Goal: Task Accomplishment & Management: Use online tool/utility

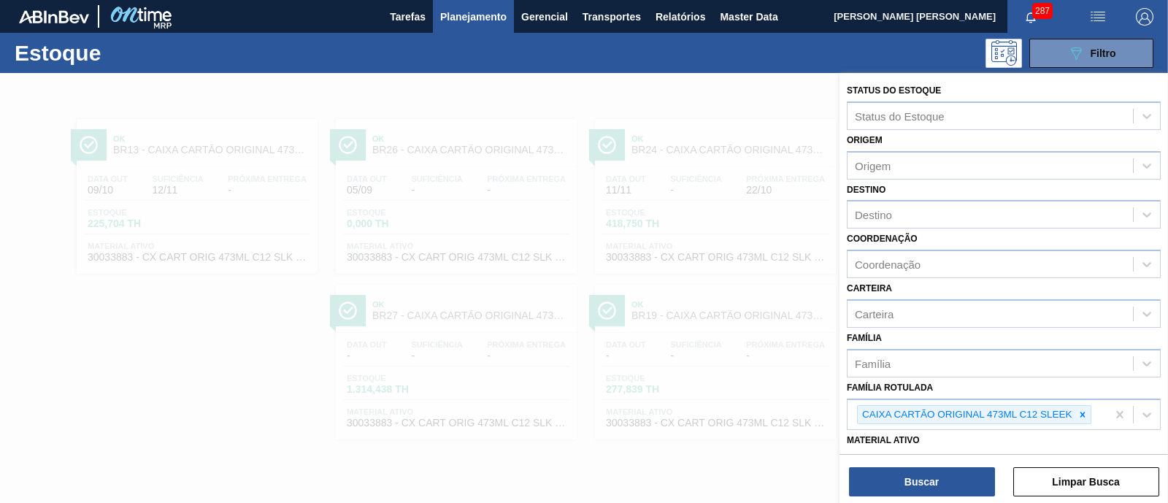
scroll to position [91, 0]
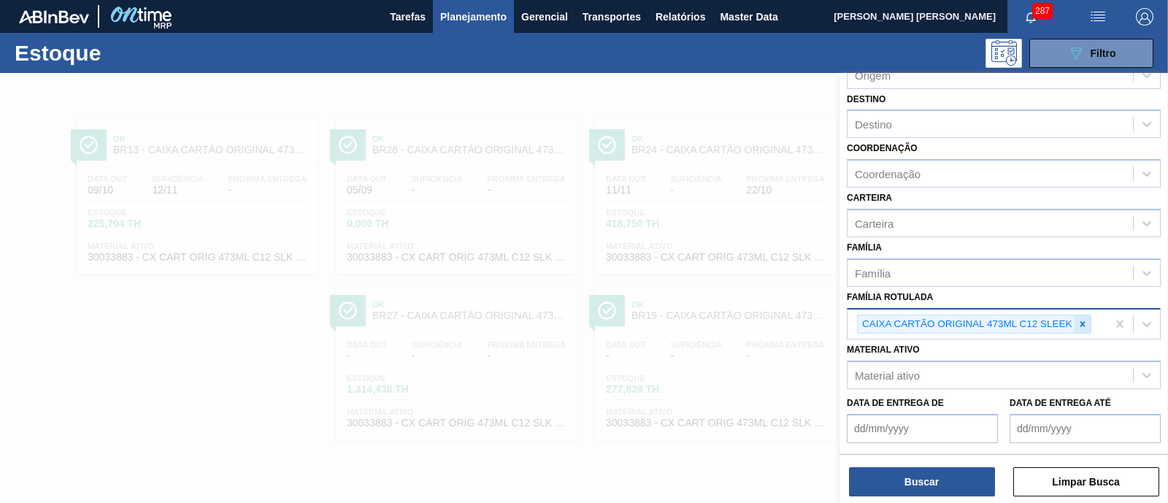
click at [1082, 324] on icon at bounding box center [1083, 324] width 10 height 10
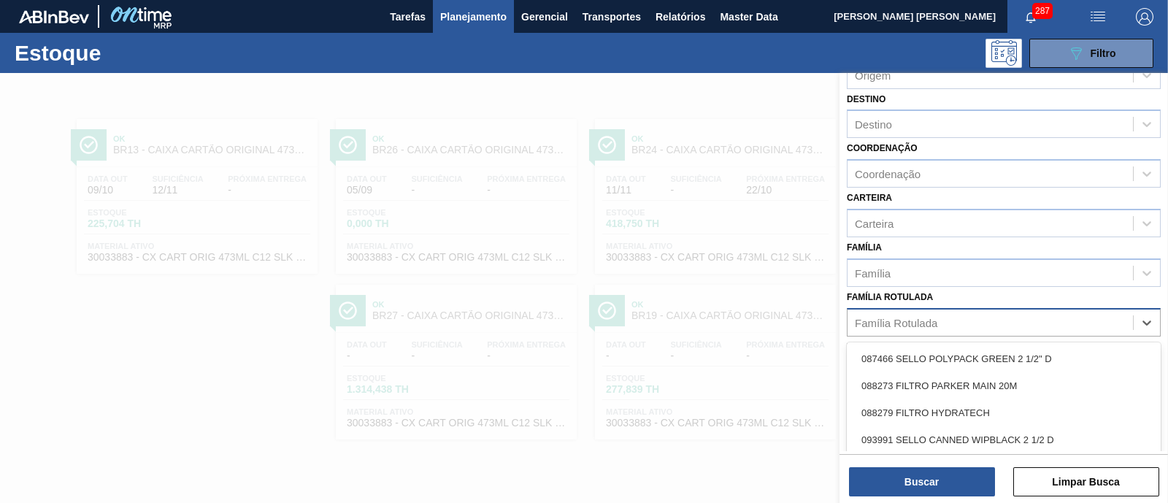
click at [1064, 323] on div "Família Rotulada" at bounding box center [991, 322] width 286 height 21
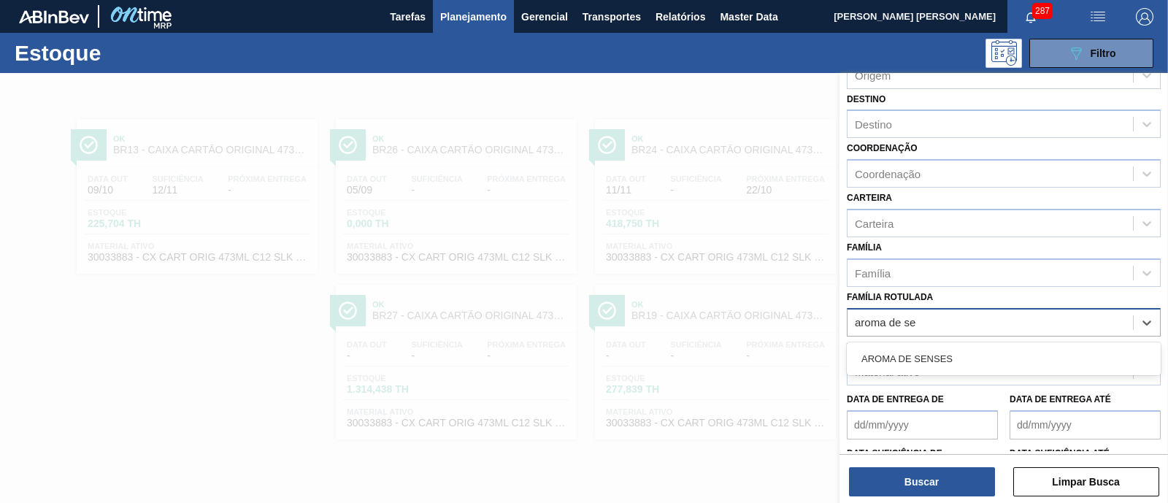
type Rotulada "aroma de sen"
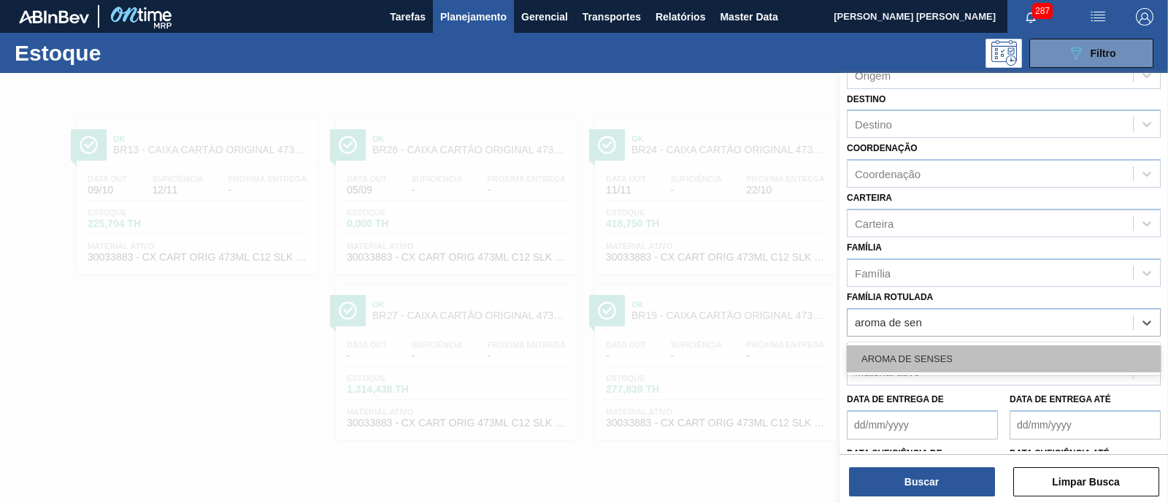
click at [981, 363] on div "AROMA DE SENSES" at bounding box center [1004, 358] width 314 height 27
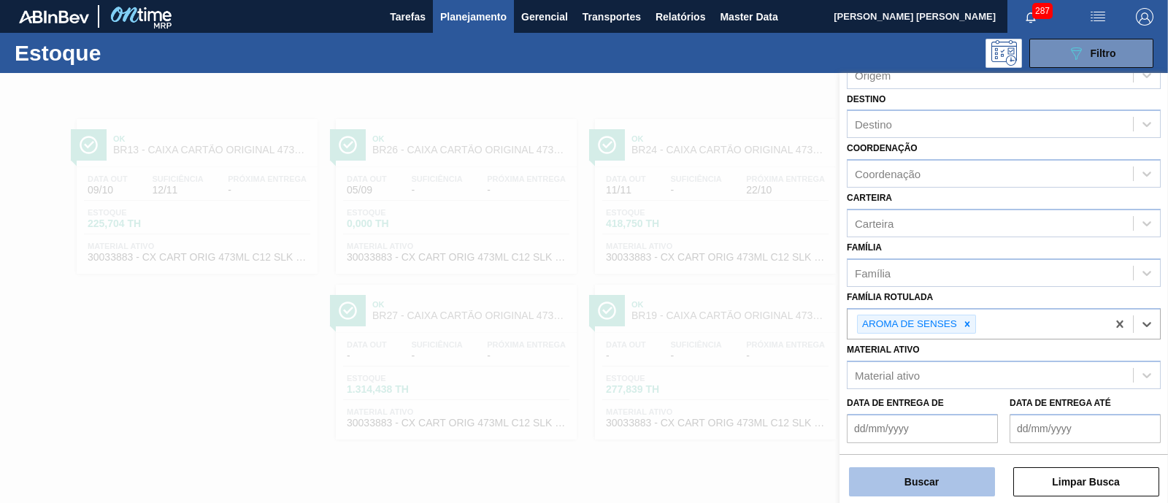
click at [931, 473] on button "Buscar" at bounding box center [922, 481] width 146 height 29
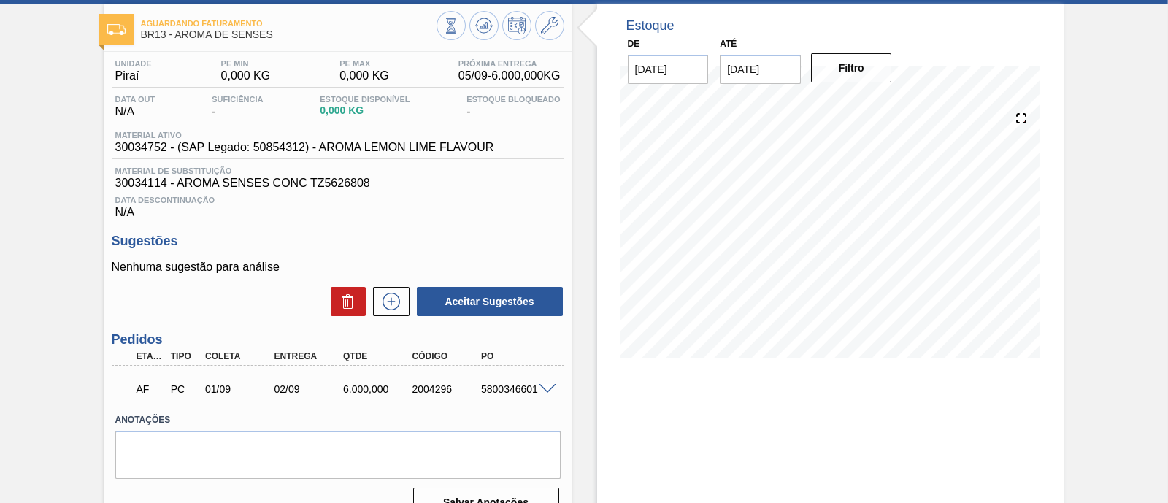
scroll to position [124, 0]
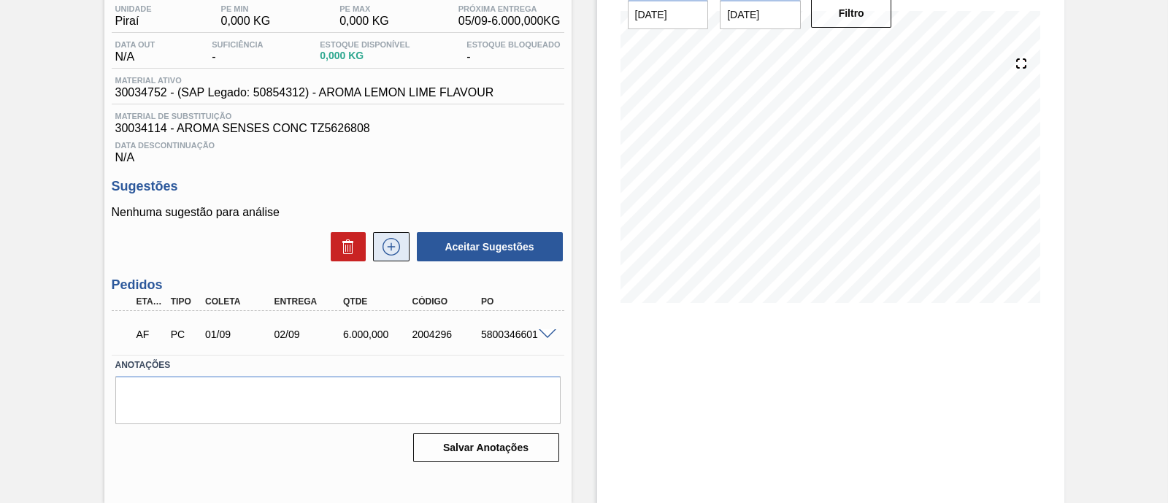
click at [394, 253] on icon at bounding box center [391, 247] width 23 height 18
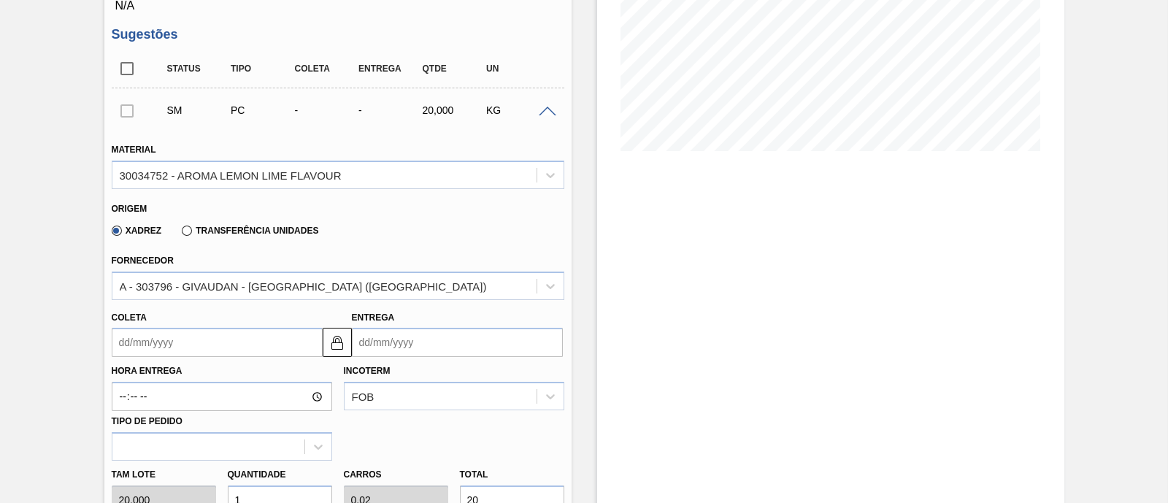
scroll to position [398, 0]
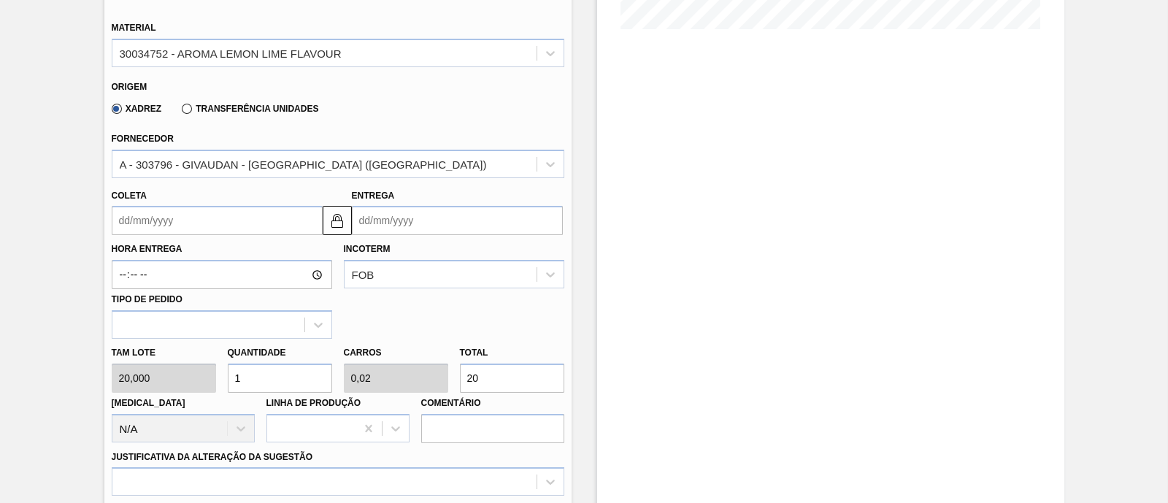
click at [398, 378] on div "Tam lote 20,000 Quantidade 1 Carros 0,02 Total 20 Doca N/A Linha de Produção Co…" at bounding box center [338, 391] width 464 height 104
type input "0,25"
type input "0,005"
type input "5"
type input "2,5"
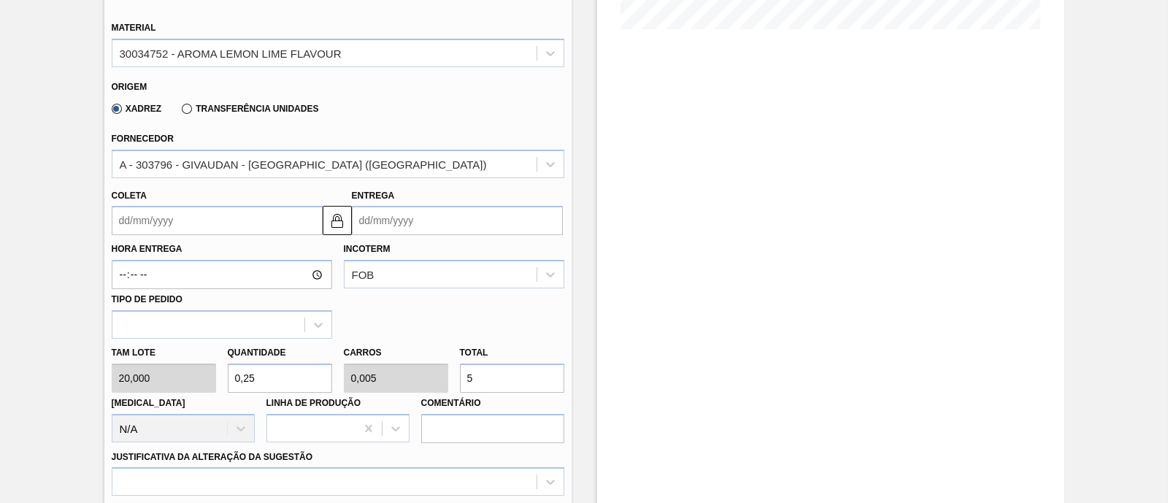
type input "0,05"
type input "50"
type input "25"
type input "0,5"
type input "500"
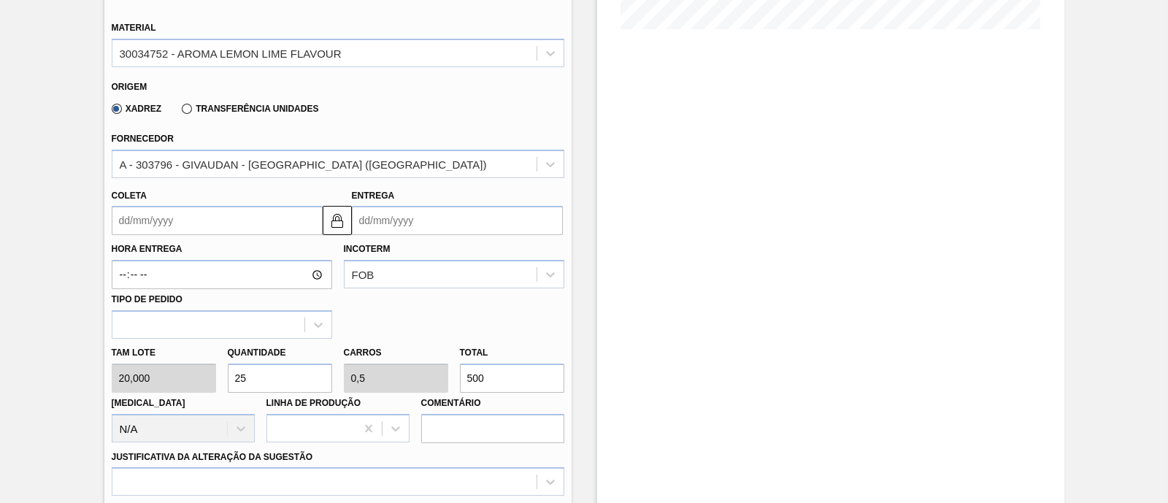
type input "250"
type input "5"
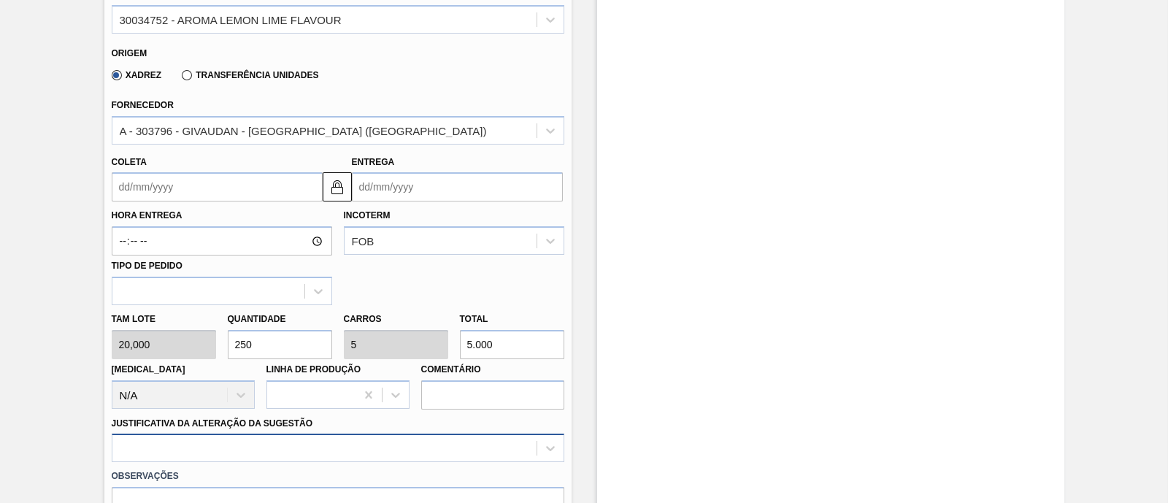
scroll to position [391, 0]
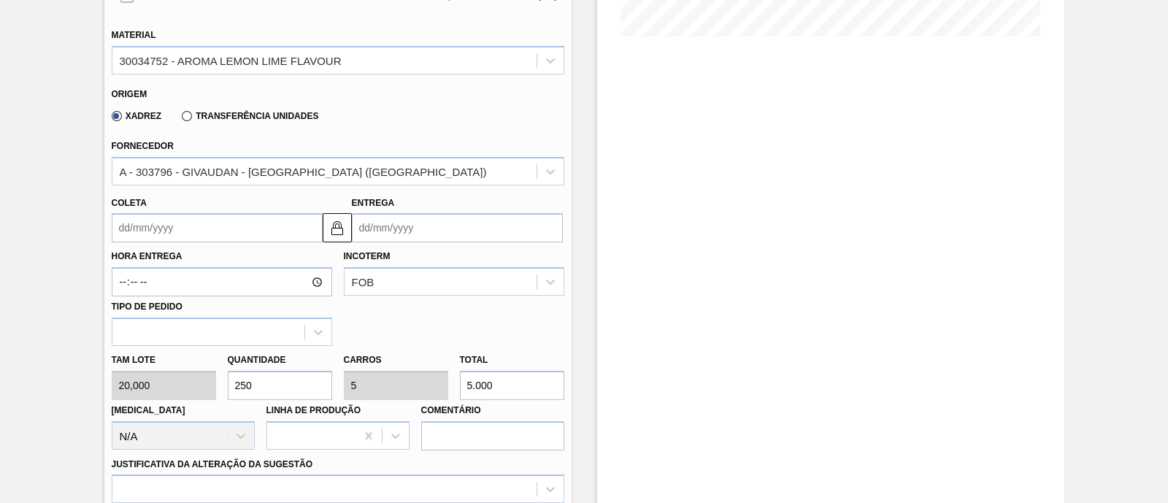
type input "5.000"
click at [215, 234] on input "Coleta" at bounding box center [217, 227] width 211 height 29
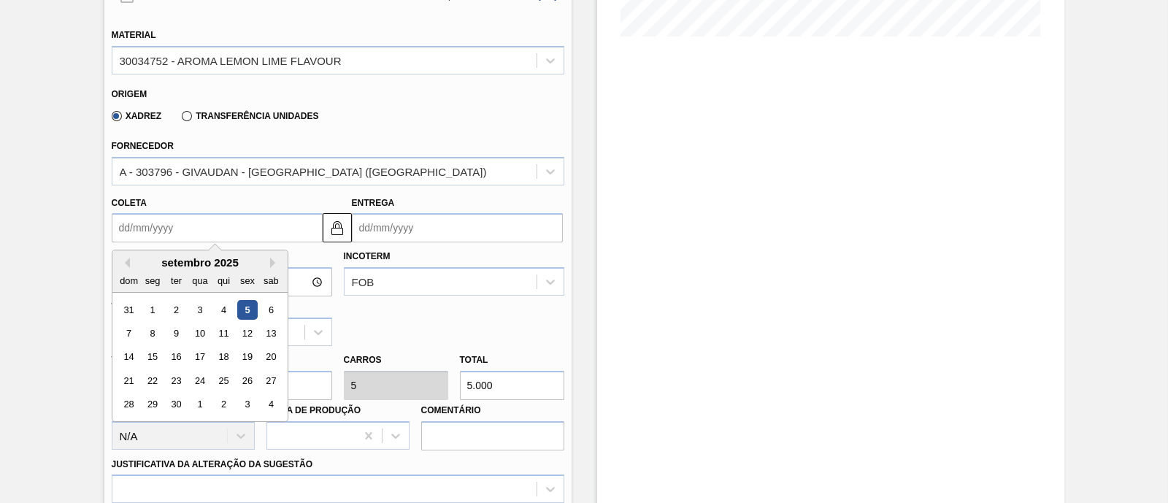
click at [215, 234] on input "Coleta" at bounding box center [217, 227] width 211 height 29
click at [236, 112] on label "Transferência Unidades" at bounding box center [250, 116] width 137 height 10
click at [180, 119] on input "Transferência Unidades" at bounding box center [180, 119] width 0 height 0
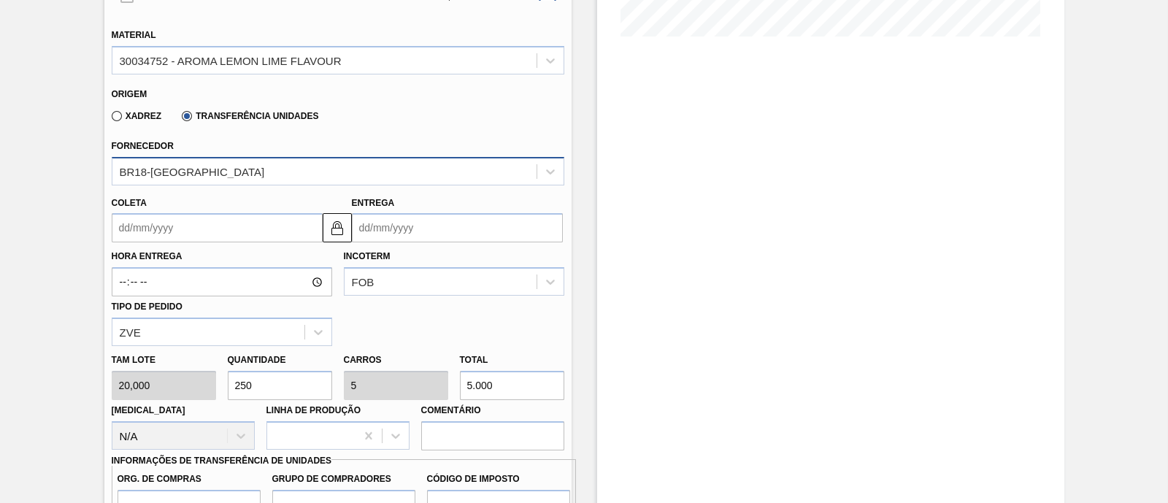
click at [212, 169] on div "BR18-Pernambuco" at bounding box center [324, 171] width 424 height 21
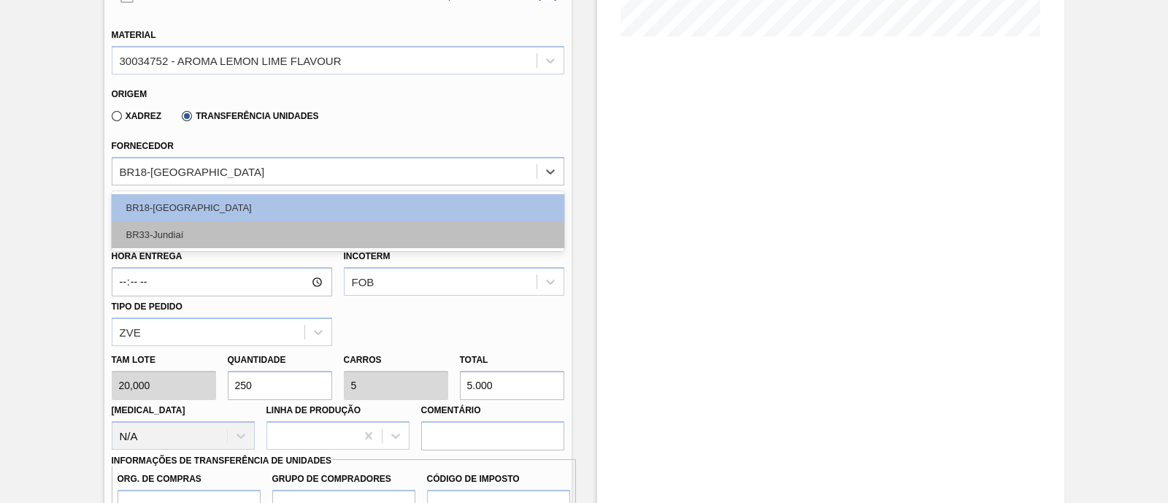
click at [216, 228] on div "BR33-Jundiaí" at bounding box center [338, 234] width 453 height 27
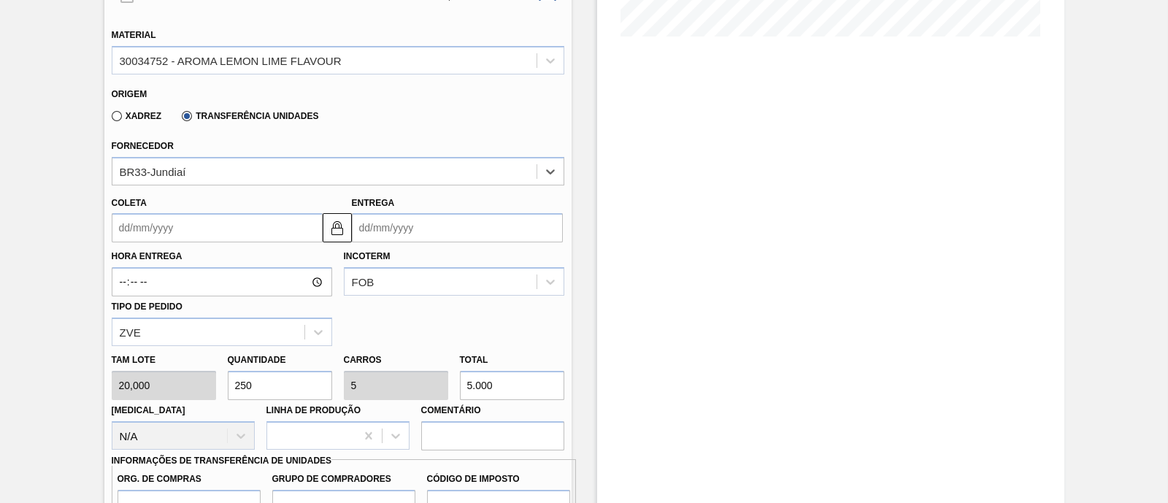
click at [208, 232] on input "Coleta" at bounding box center [217, 227] width 211 height 29
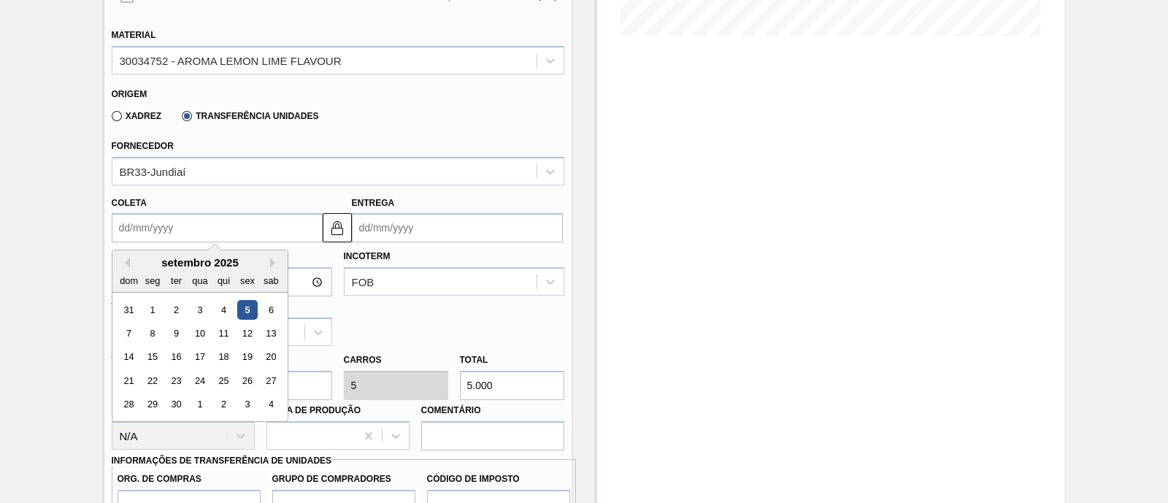
click at [243, 310] on div "5" at bounding box center [247, 310] width 20 height 20
type input "[DATE]"
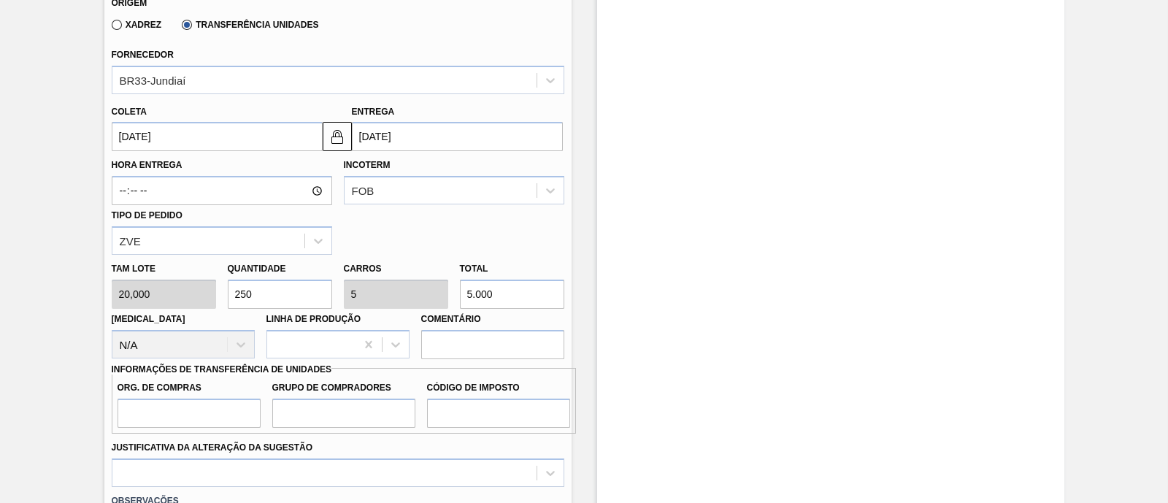
scroll to position [572, 0]
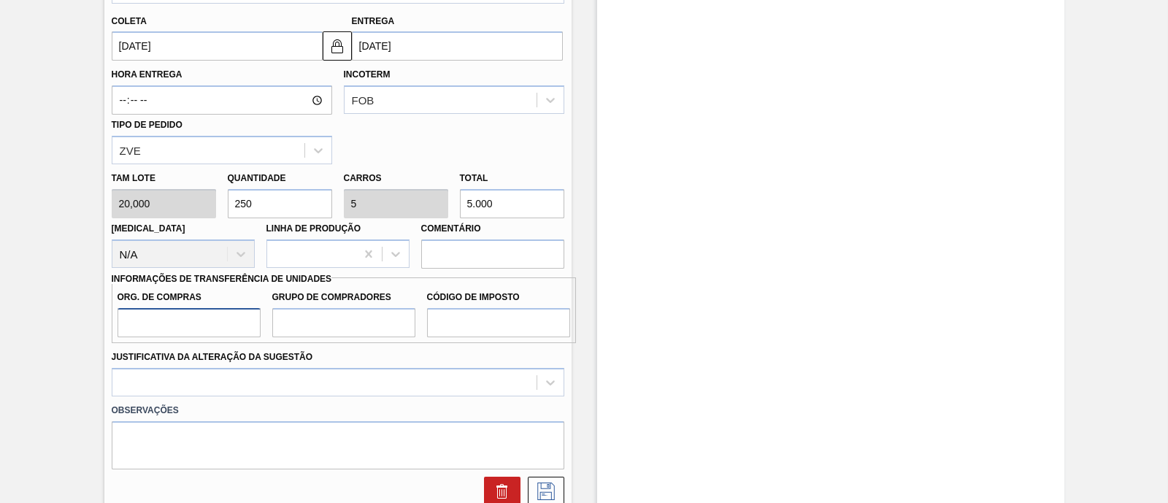
click at [203, 332] on input "Org. de Compras" at bounding box center [189, 322] width 143 height 29
type input "BR00"
click at [364, 323] on input "Grupo de Compradores" at bounding box center [343, 322] width 143 height 29
type input "A01"
drag, startPoint x: 526, startPoint y: 326, endPoint x: 529, endPoint y: 337, distance: 10.6
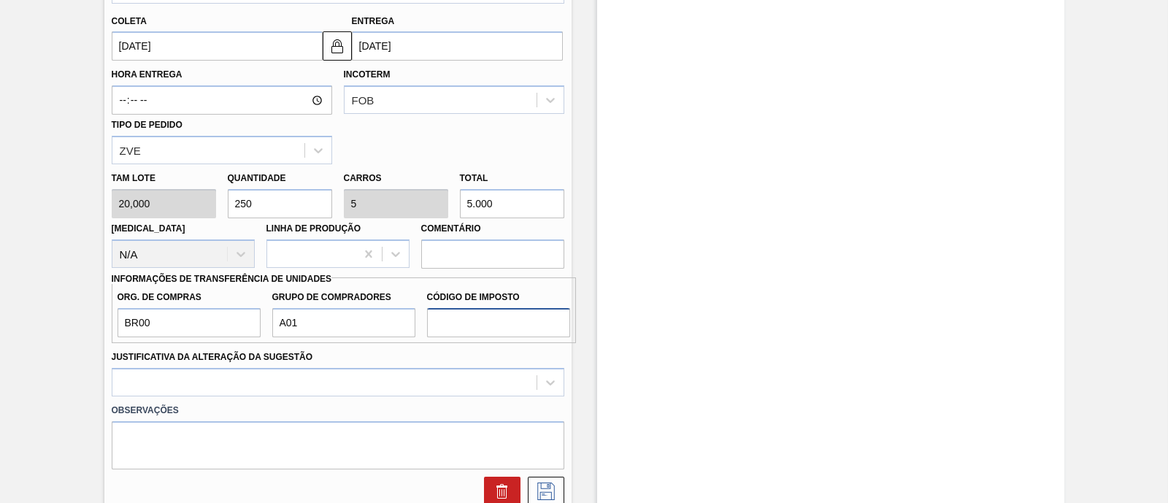
click at [526, 326] on input "Código de Imposto" at bounding box center [498, 322] width 143 height 29
type input "I1"
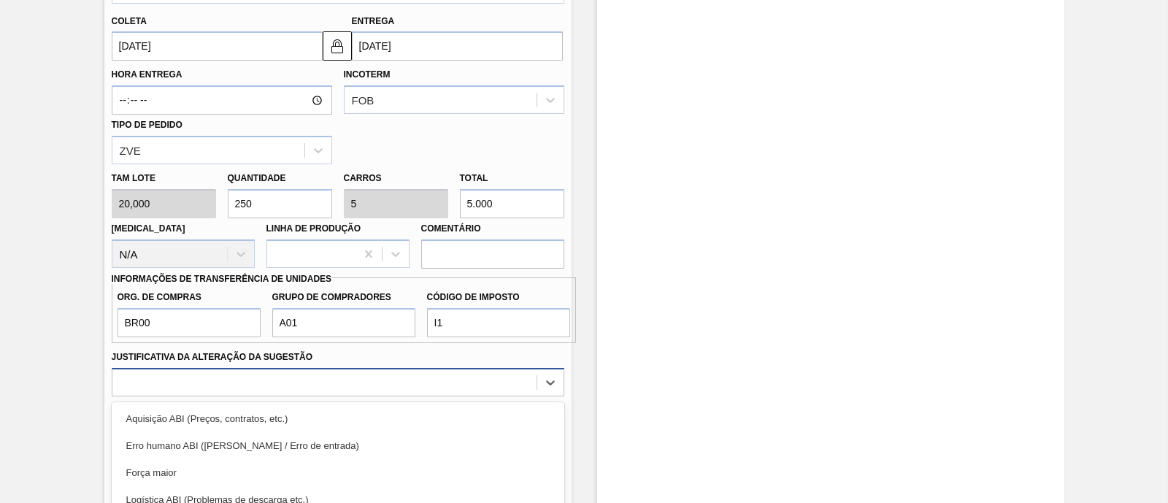
click at [423, 379] on div "option Logística ABI (Problemas de descarga etc.) focused, 4 of 18. 18 results …" at bounding box center [338, 382] width 453 height 28
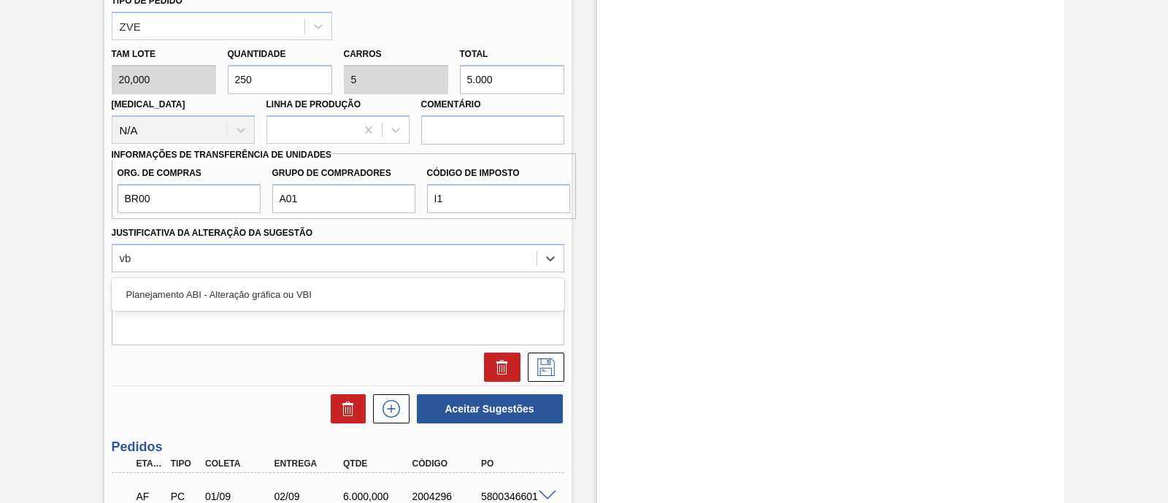
type Sugestão "vbi"
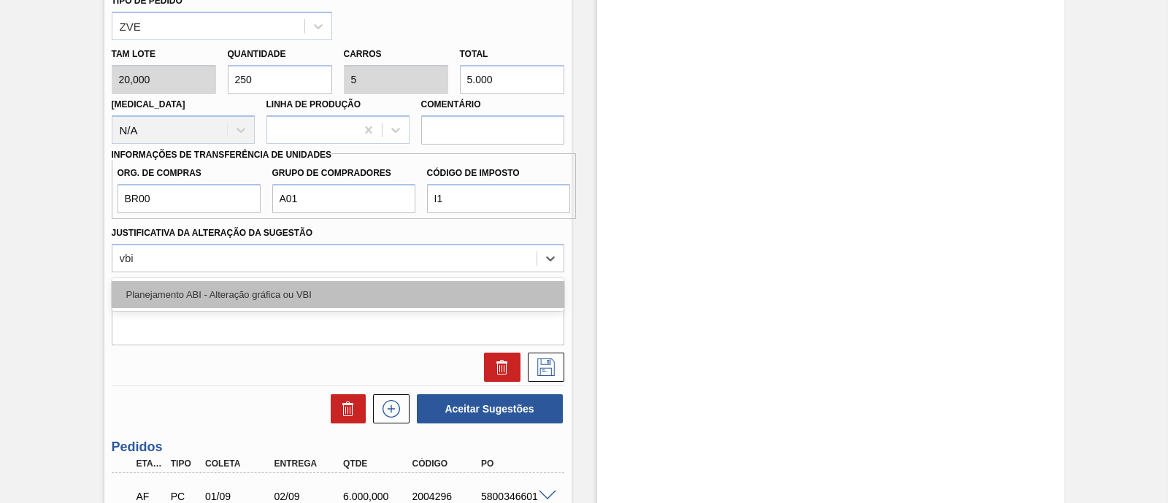
click at [303, 298] on div "Planejamento ABI - Alteração gráfica ou VBI" at bounding box center [338, 294] width 453 height 27
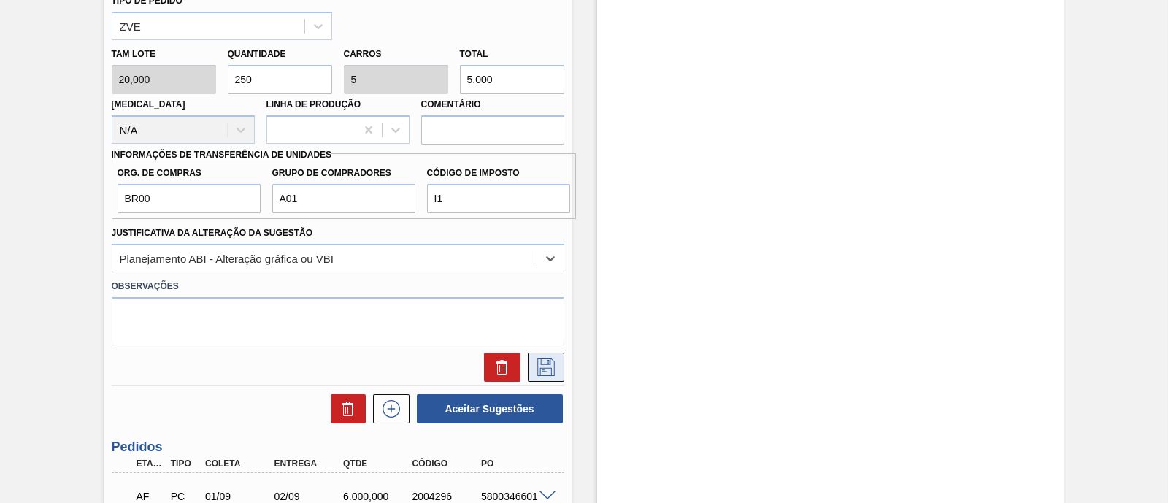
click at [551, 371] on icon at bounding box center [546, 368] width 23 height 18
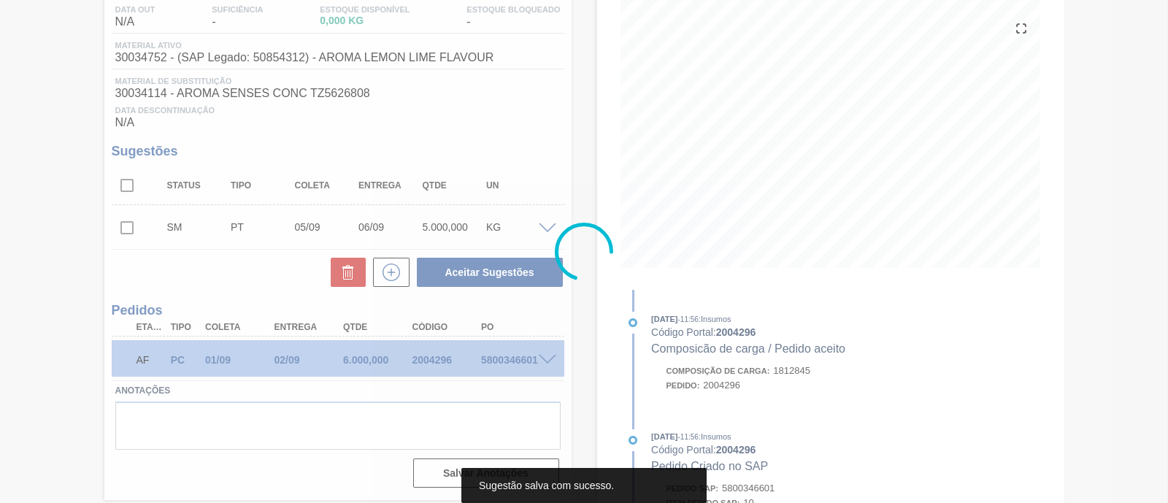
scroll to position [158, 0]
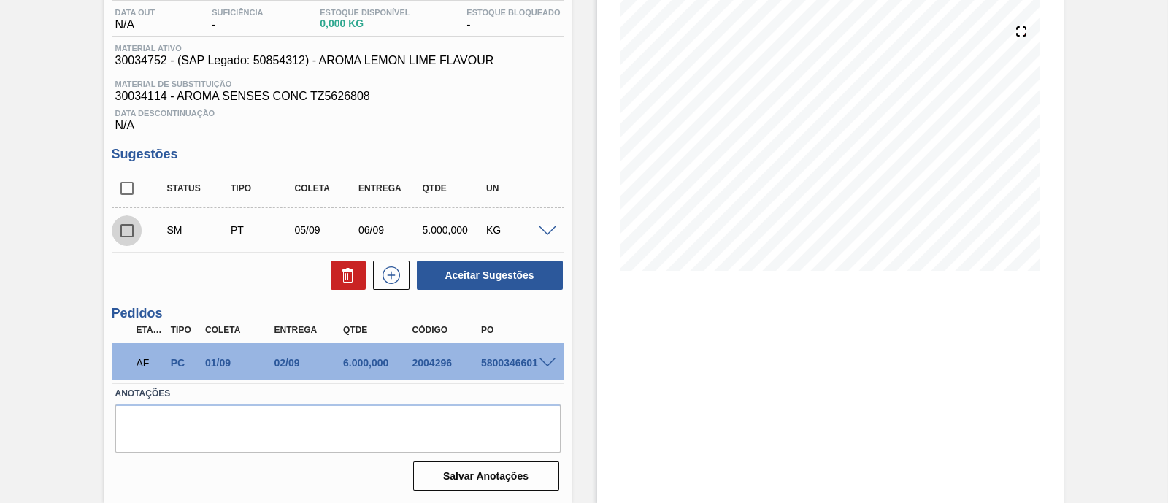
click at [128, 228] on input "checkbox" at bounding box center [127, 230] width 31 height 31
click at [489, 275] on button "Aceitar Sugestões" at bounding box center [490, 275] width 146 height 29
checkbox input "false"
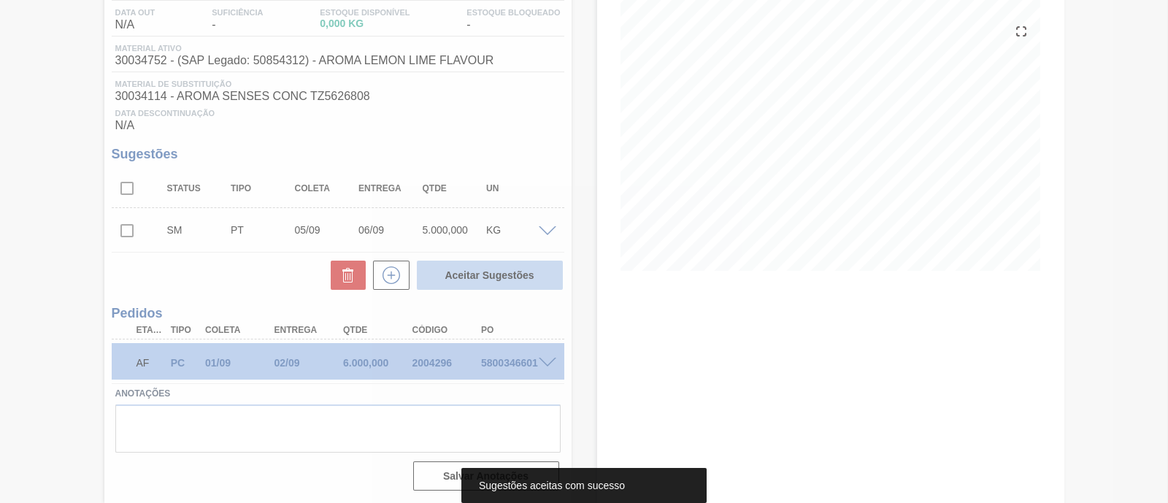
scroll to position [142, 0]
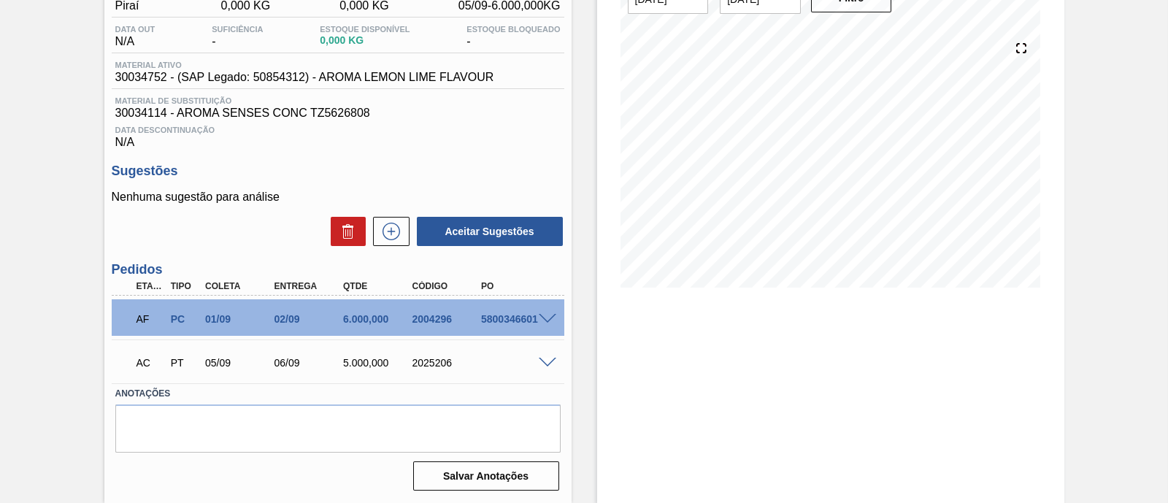
click at [544, 363] on span at bounding box center [548, 363] width 18 height 11
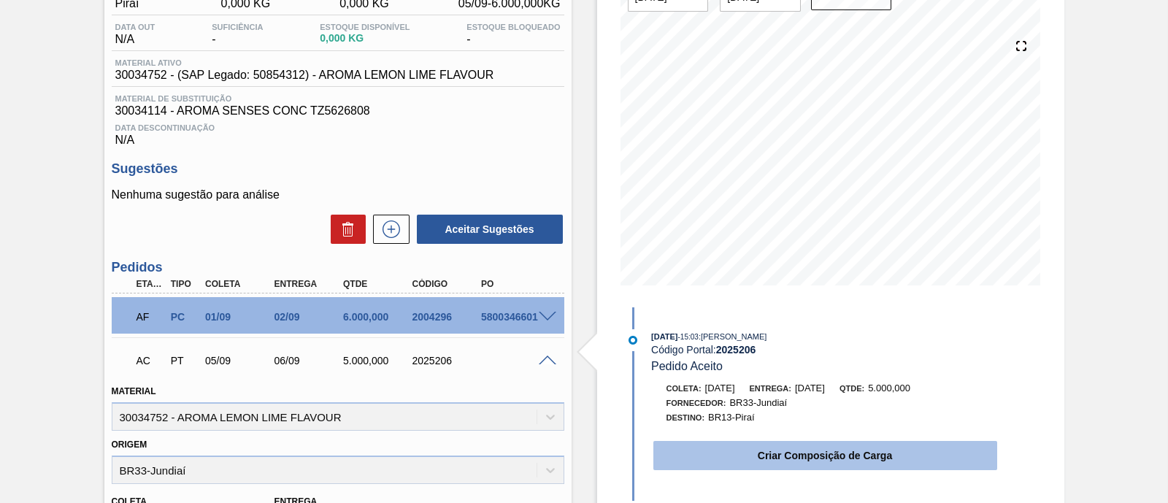
click at [752, 457] on button "Criar Composição de Carga" at bounding box center [826, 455] width 344 height 29
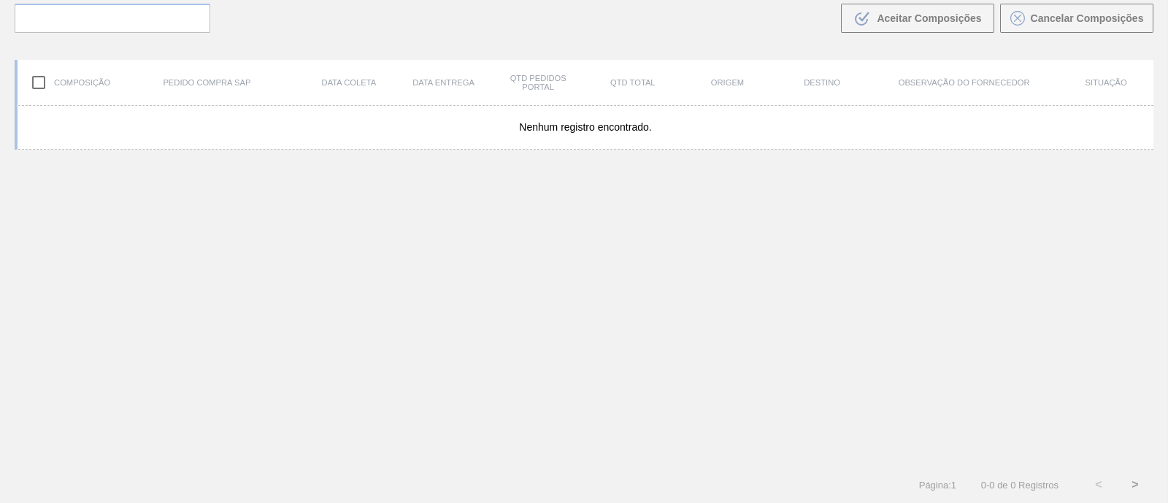
scroll to position [104, 0]
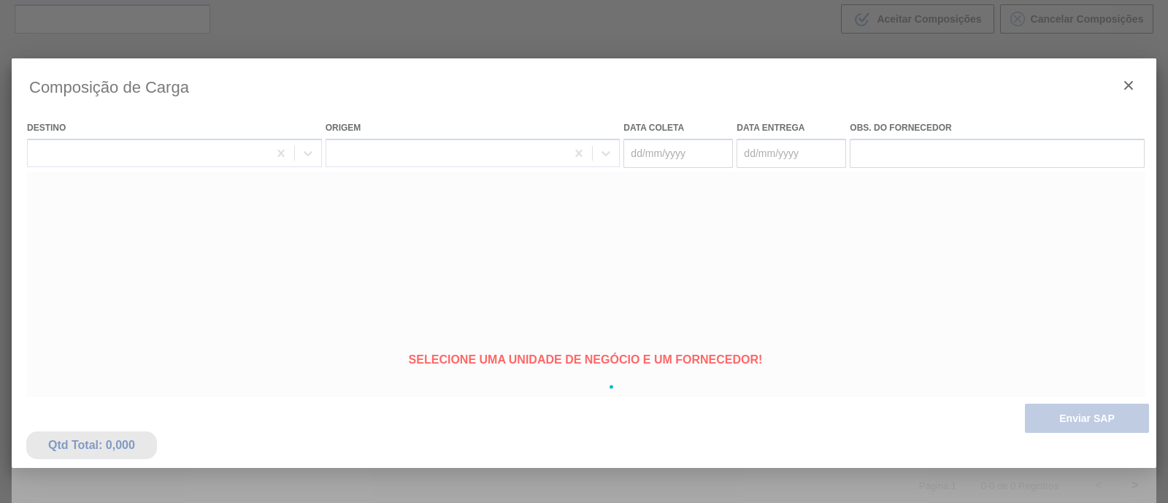
type coleta "[DATE]"
type entrega "[DATE]"
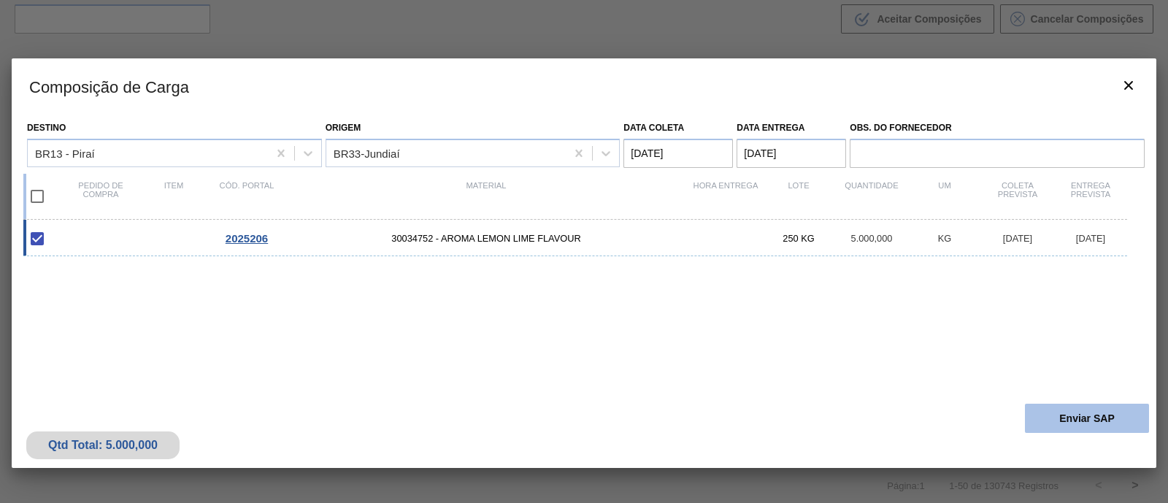
click at [1103, 421] on button "Enviar SAP" at bounding box center [1087, 418] width 124 height 29
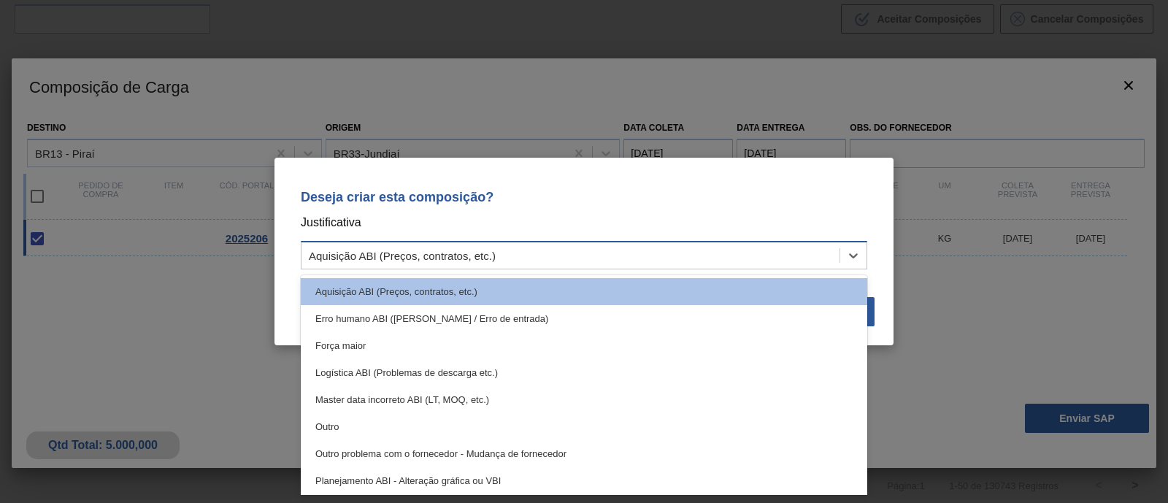
click at [809, 257] on div "Aquisição ABI (Preços, contratos, etc.)" at bounding box center [571, 255] width 538 height 21
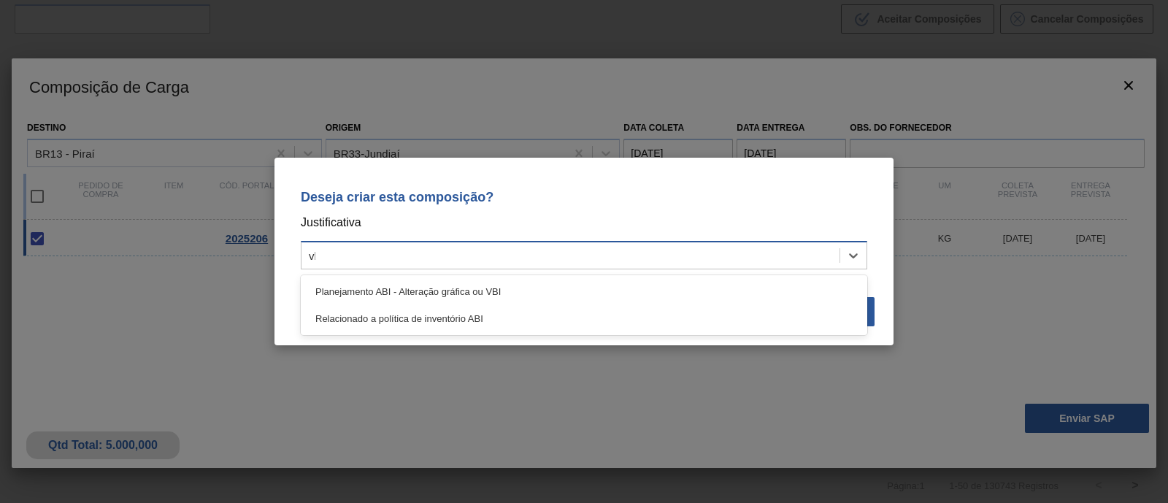
type input "vbi"
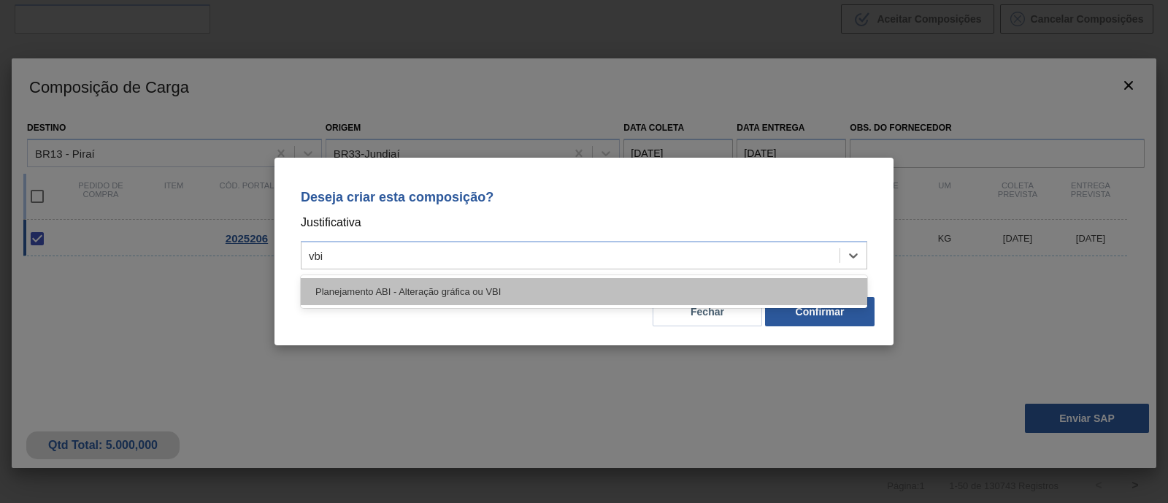
click at [699, 294] on div "Planejamento ABI - Alteração gráfica ou VBI" at bounding box center [584, 291] width 567 height 27
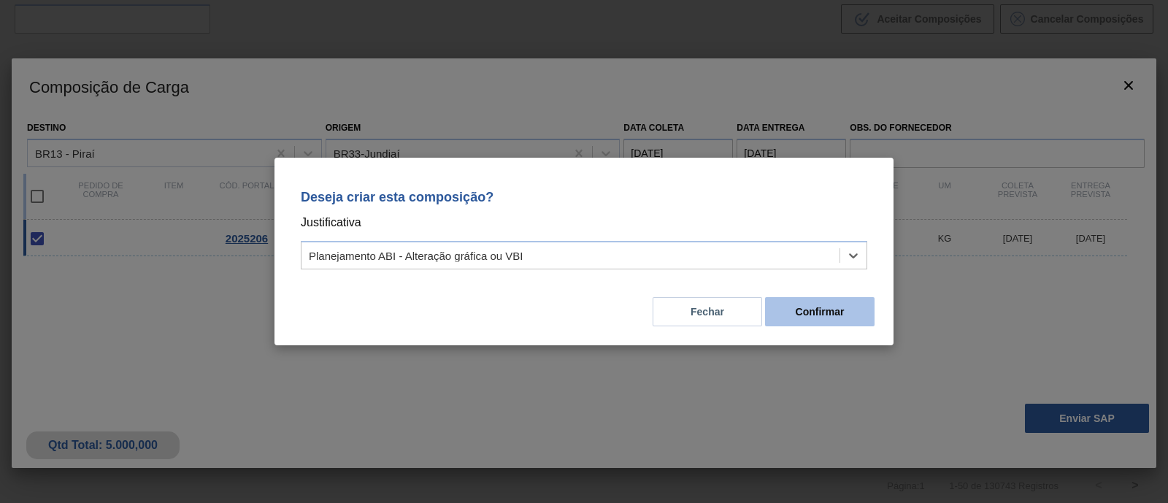
click at [854, 325] on button "Confirmar" at bounding box center [820, 311] width 110 height 29
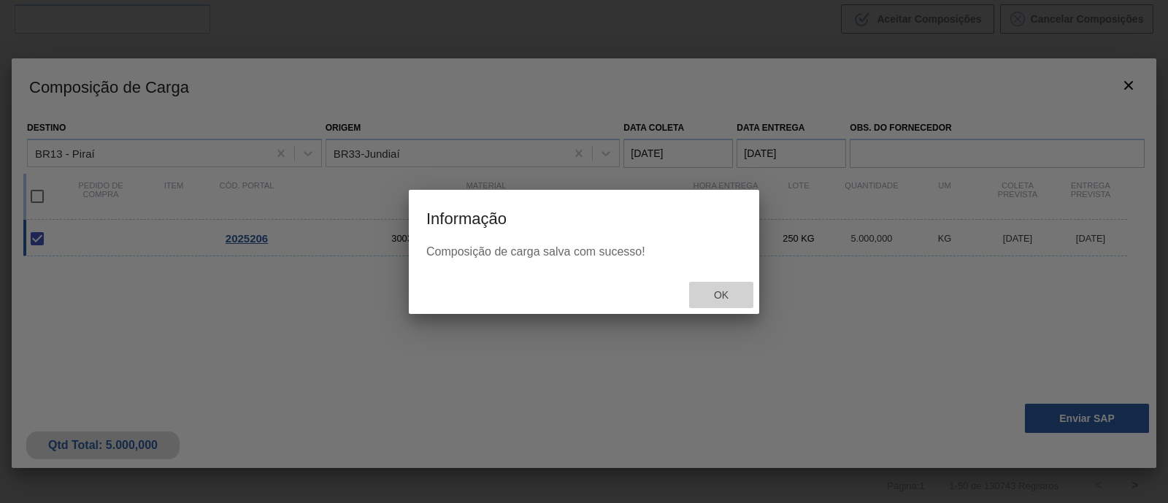
click at [716, 294] on span "Ok" at bounding box center [721, 295] width 38 height 12
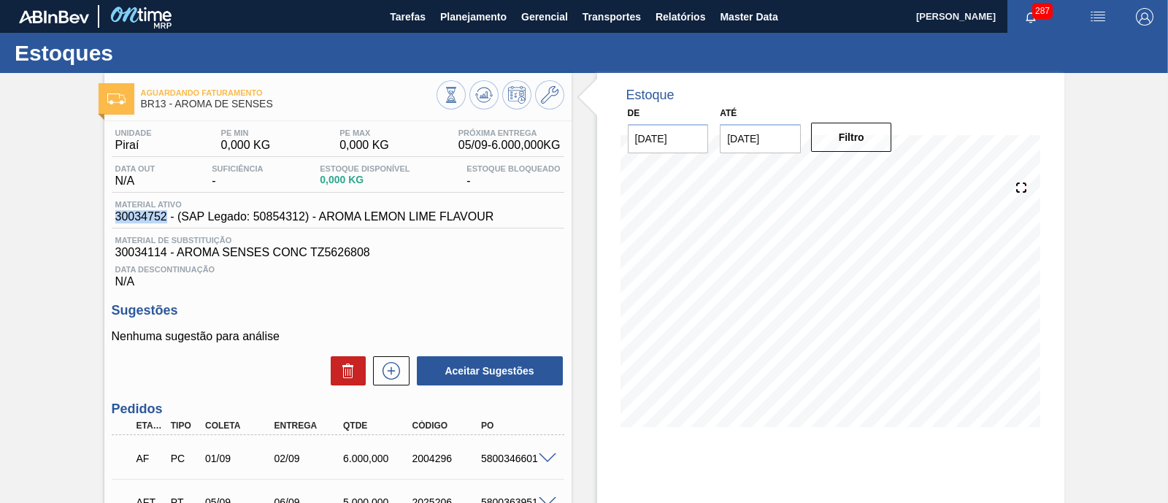
drag, startPoint x: 110, startPoint y: 223, endPoint x: 165, endPoint y: 224, distance: 55.5
click at [165, 224] on div "Unidade Piraí PE MIN 0,000 KG PE MAX 0,000 KG Próxima Entrega 05/09 - 6.000,000…" at bounding box center [337, 378] width 467 height 514
copy span "30034752"
drag, startPoint x: 320, startPoint y: 216, endPoint x: 493, endPoint y: 221, distance: 173.1
click at [493, 221] on span "30034752 - (SAP Legado: 50854312) - AROMA LEMON LIME FLAVOUR" at bounding box center [304, 216] width 379 height 13
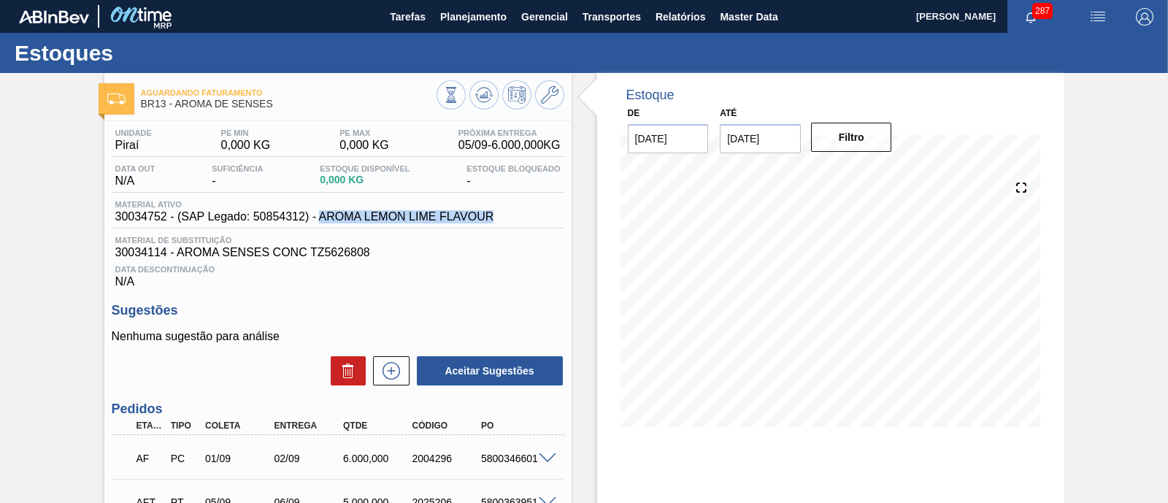
copy span "AROMA LEMON LIME FLAVOUR"
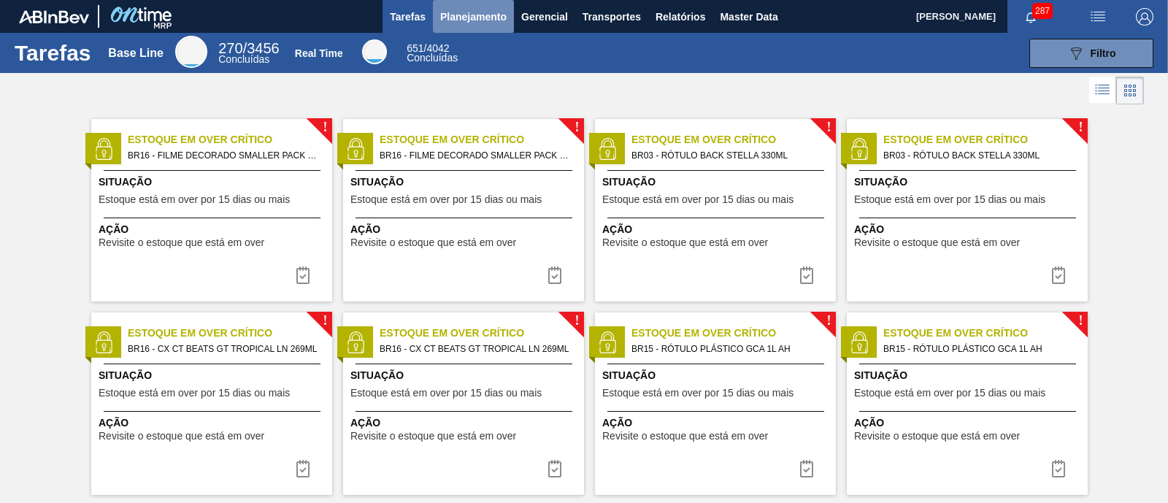
click at [491, 11] on span "Planejamento" at bounding box center [473, 17] width 66 height 18
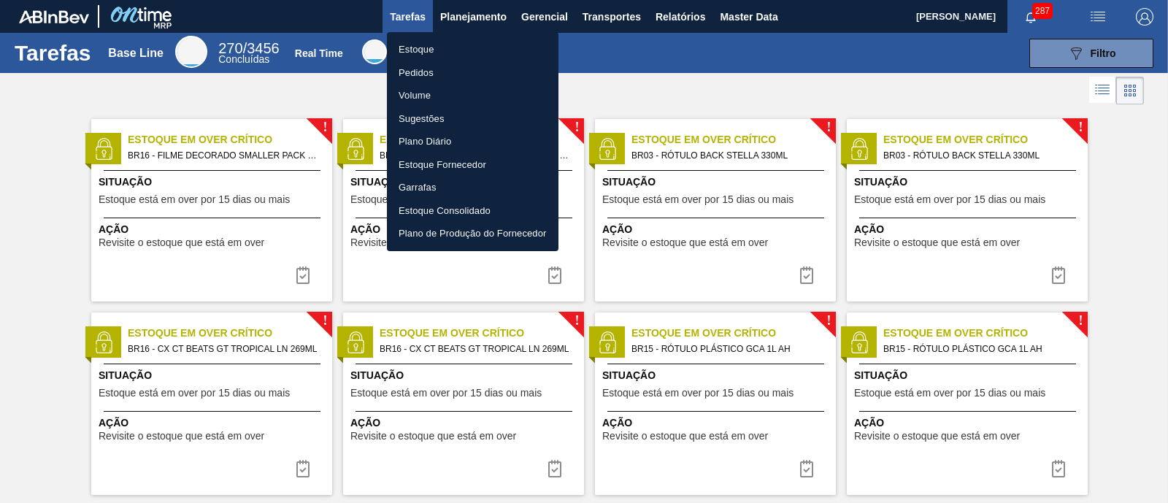
click at [446, 46] on li "Estoque" at bounding box center [473, 49] width 172 height 23
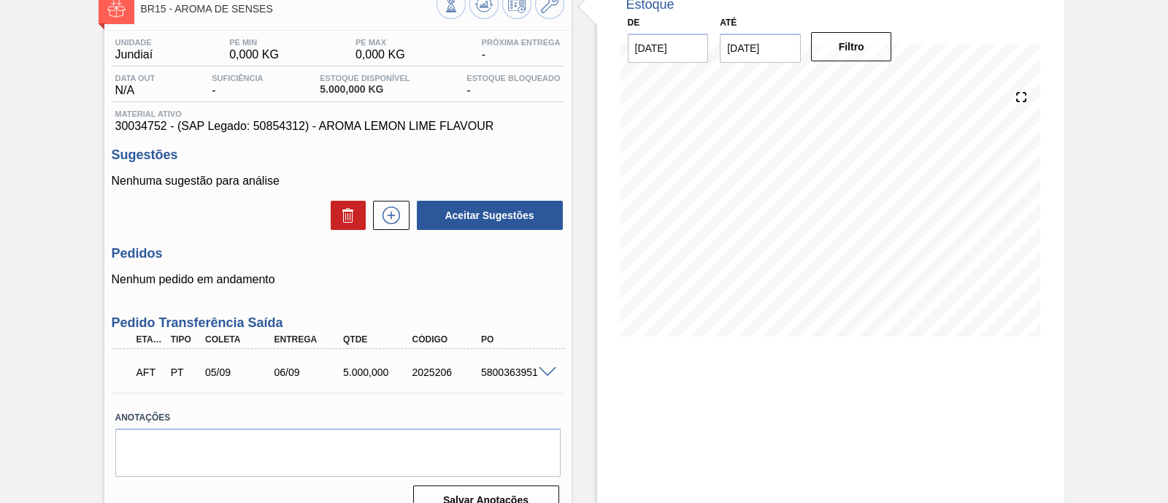
scroll to position [124, 0]
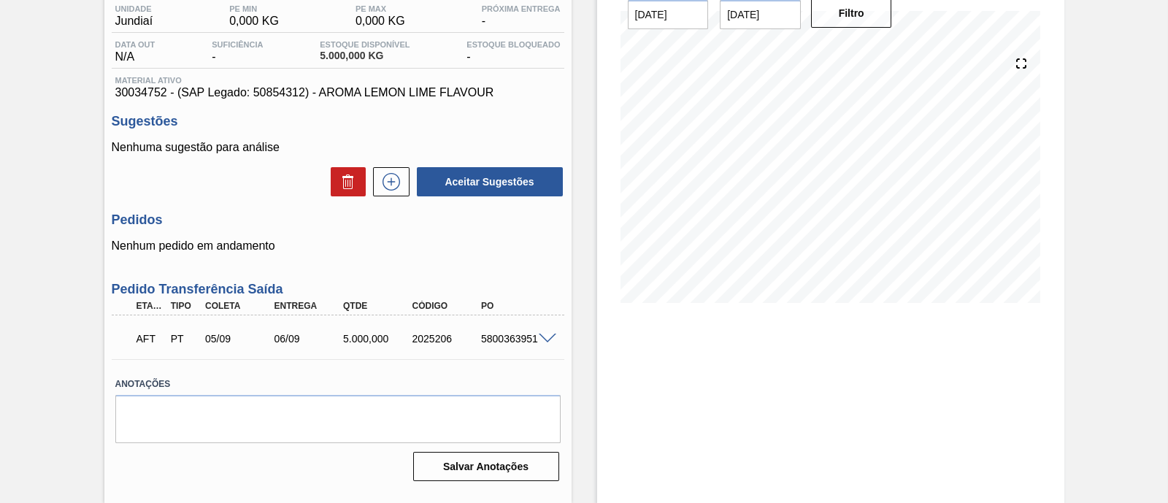
click at [549, 342] on span at bounding box center [548, 339] width 18 height 11
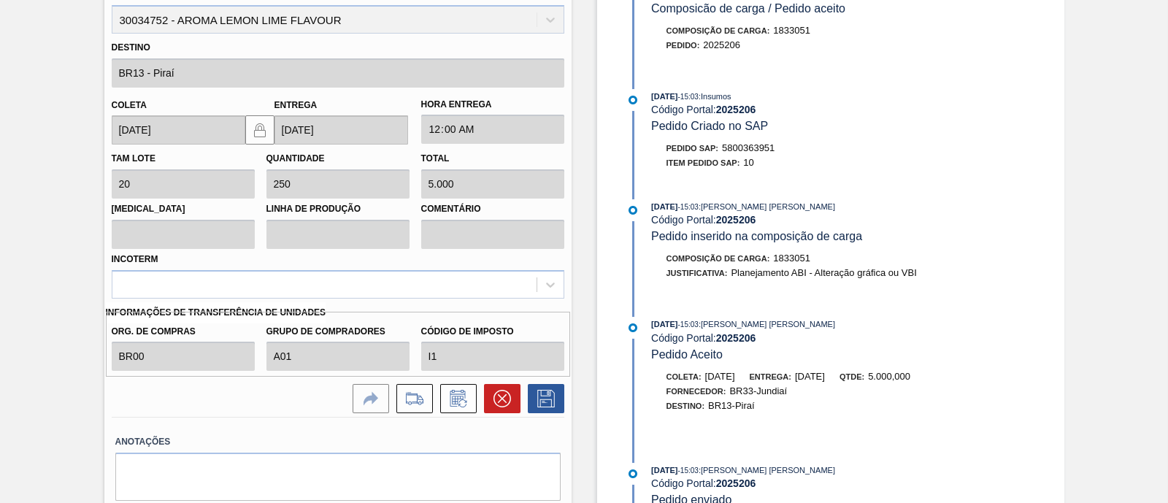
scroll to position [550, 0]
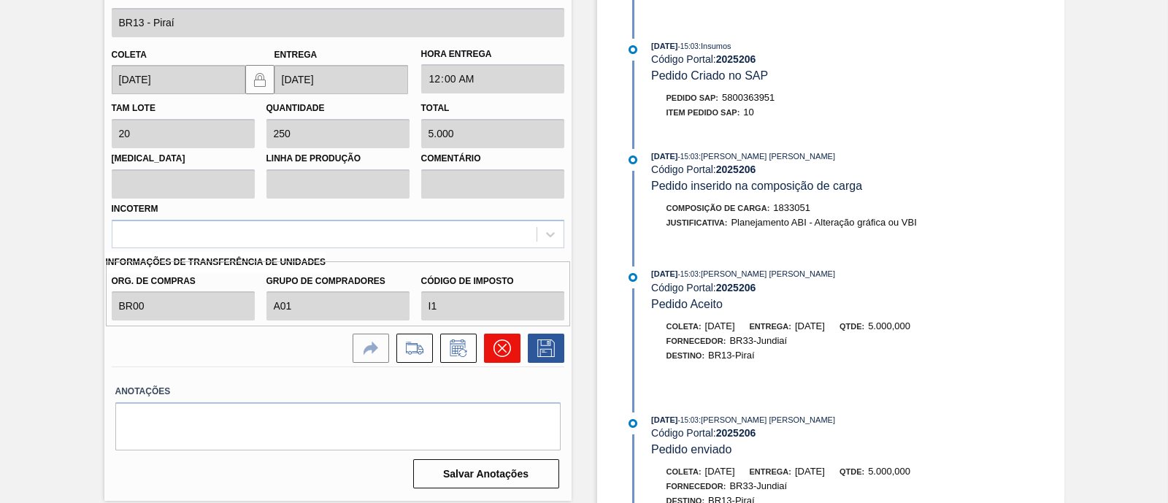
click at [494, 356] on icon at bounding box center [503, 349] width 18 height 18
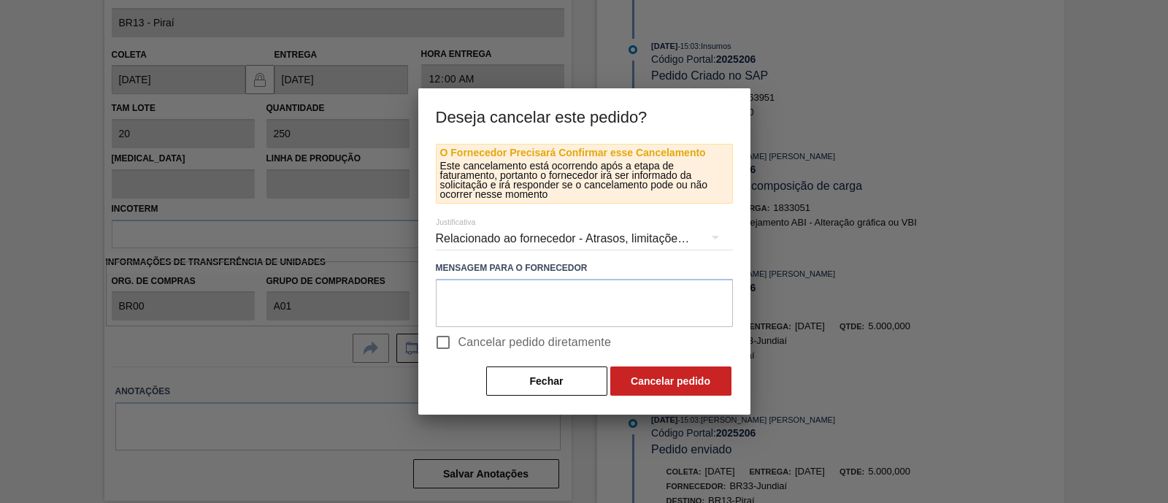
click at [465, 348] on span "Cancelar pedido diretamente" at bounding box center [535, 343] width 153 height 18
click at [459, 348] on input "Cancelar pedido diretamente" at bounding box center [443, 342] width 31 height 31
checkbox input "true"
click at [659, 381] on button "Cancelar pedido" at bounding box center [670, 381] width 121 height 29
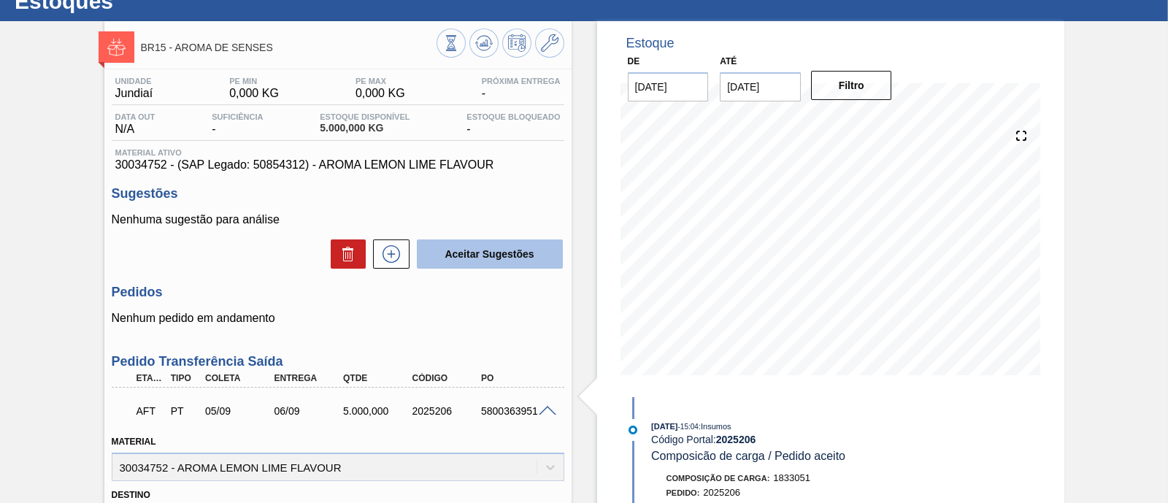
scroll to position [0, 0]
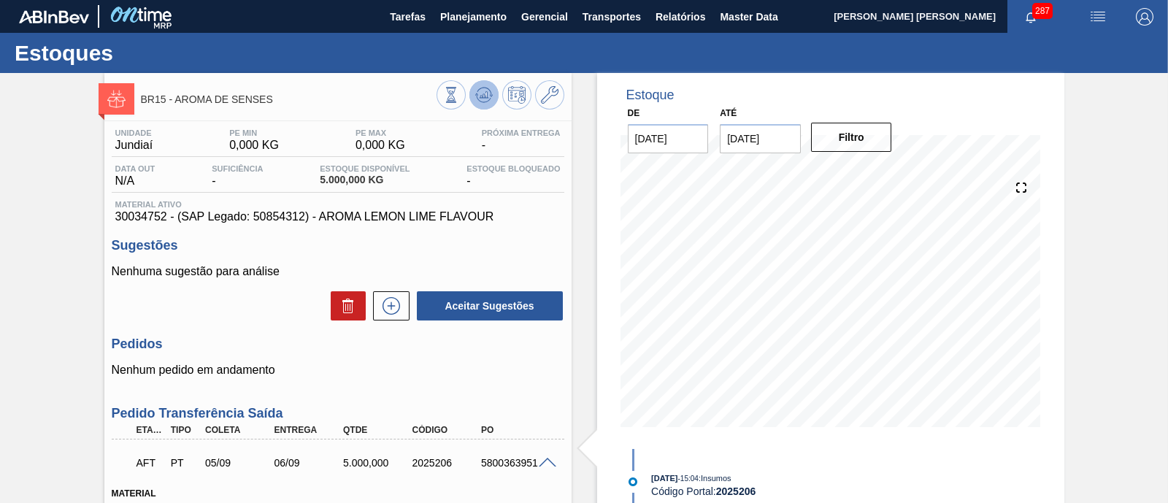
click at [476, 96] on icon at bounding box center [483, 98] width 15 height 7
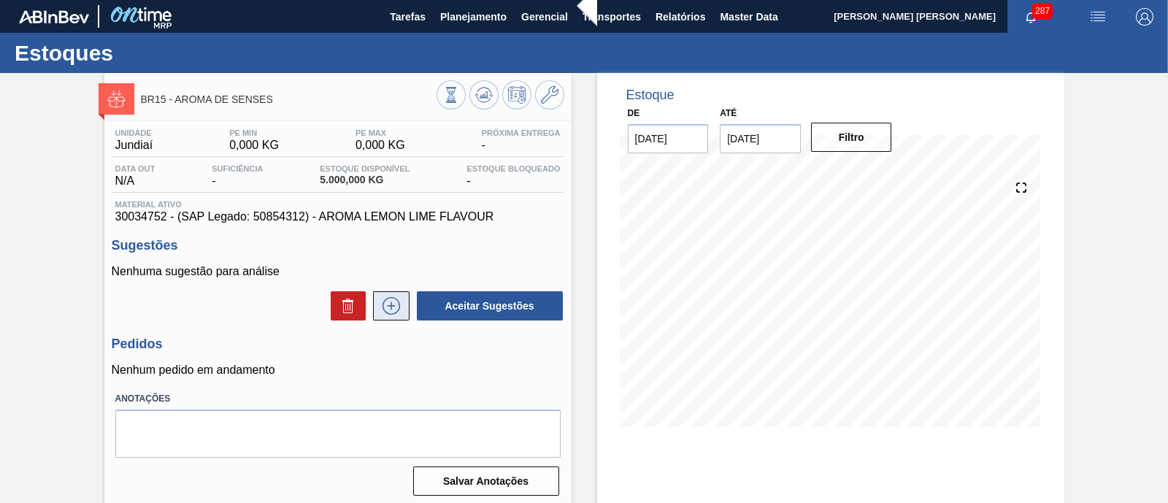
click at [391, 310] on icon at bounding box center [391, 306] width 1 height 8
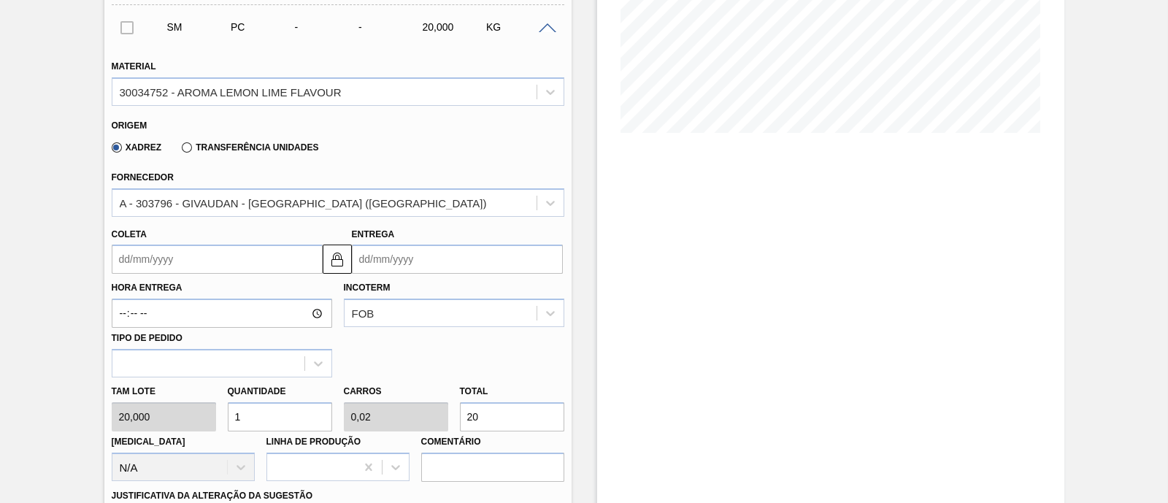
scroll to position [274, 0]
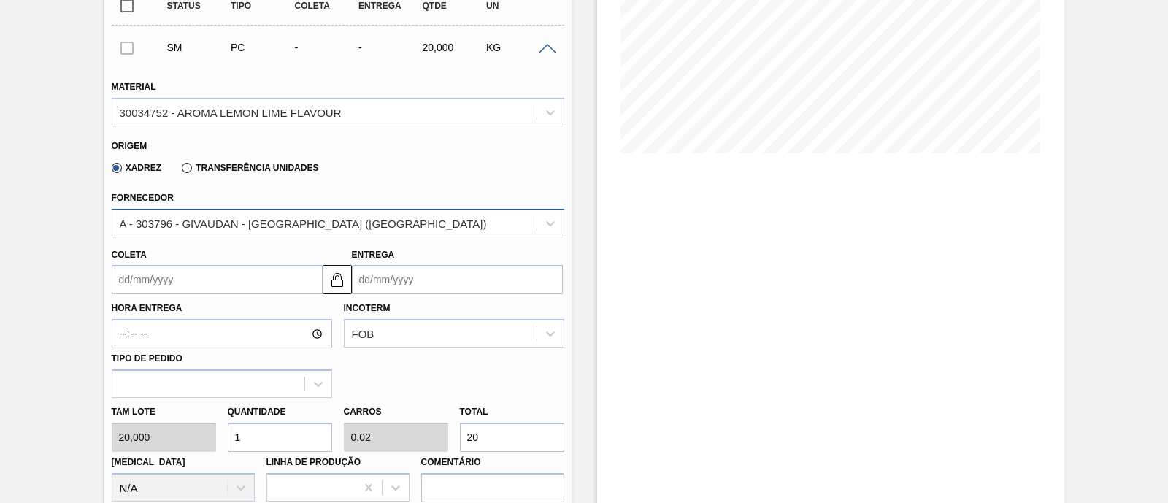
click at [340, 228] on div "A - 303796 - GIVAUDAN - SÃO PAULO (SP)" at bounding box center [324, 222] width 424 height 21
click at [196, 163] on label "Transferência Unidades" at bounding box center [250, 168] width 137 height 10
click at [180, 171] on input "Transferência Unidades" at bounding box center [180, 171] width 0 height 0
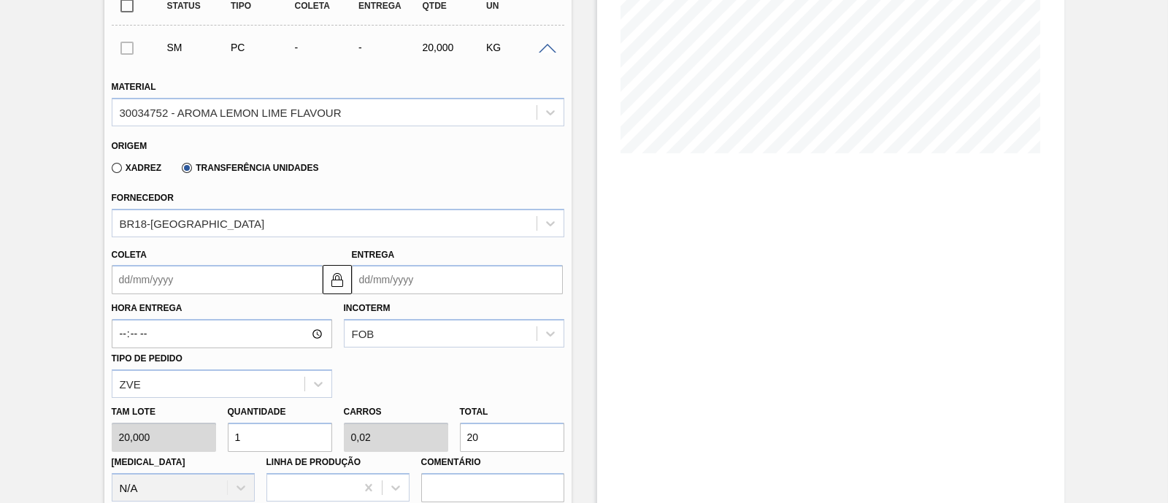
click at [150, 175] on div "Xadrez Transferência Unidades" at bounding box center [212, 167] width 213 height 25
click at [142, 171] on label "Xadrez" at bounding box center [137, 168] width 50 height 10
click at [110, 171] on input "Xadrez" at bounding box center [110, 171] width 0 height 0
click at [208, 171] on label "Transferência Unidades" at bounding box center [250, 168] width 137 height 10
click at [180, 171] on input "Transferência Unidades" at bounding box center [180, 171] width 0 height 0
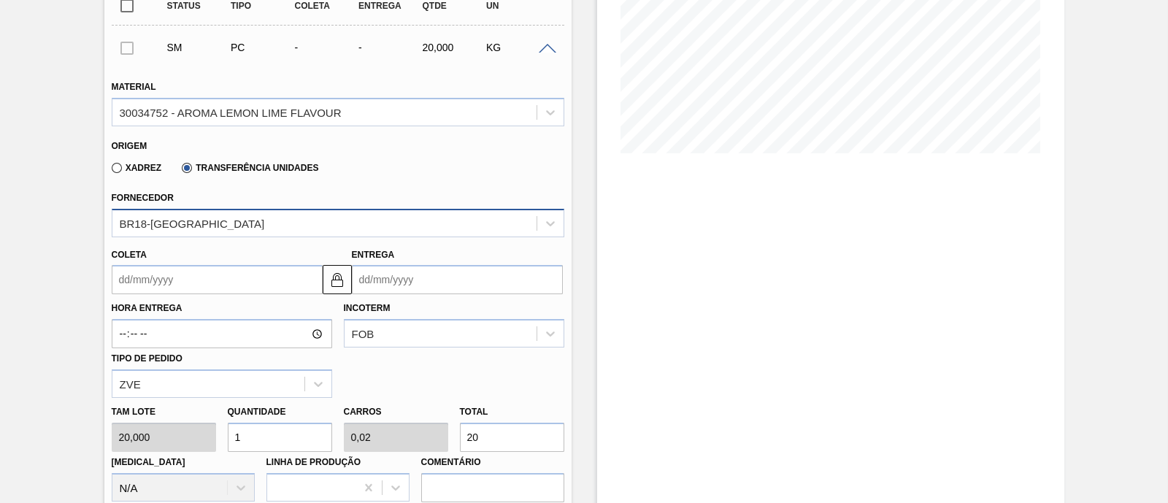
click at [204, 221] on div "BR18-Pernambuco" at bounding box center [192, 223] width 145 height 12
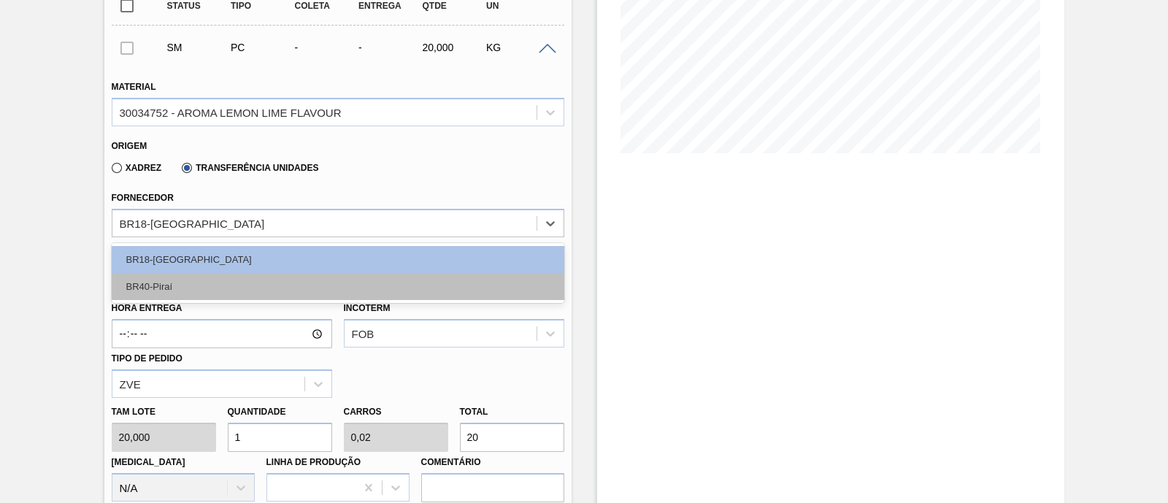
click at [188, 279] on div "BR40-Piraí" at bounding box center [338, 286] width 453 height 27
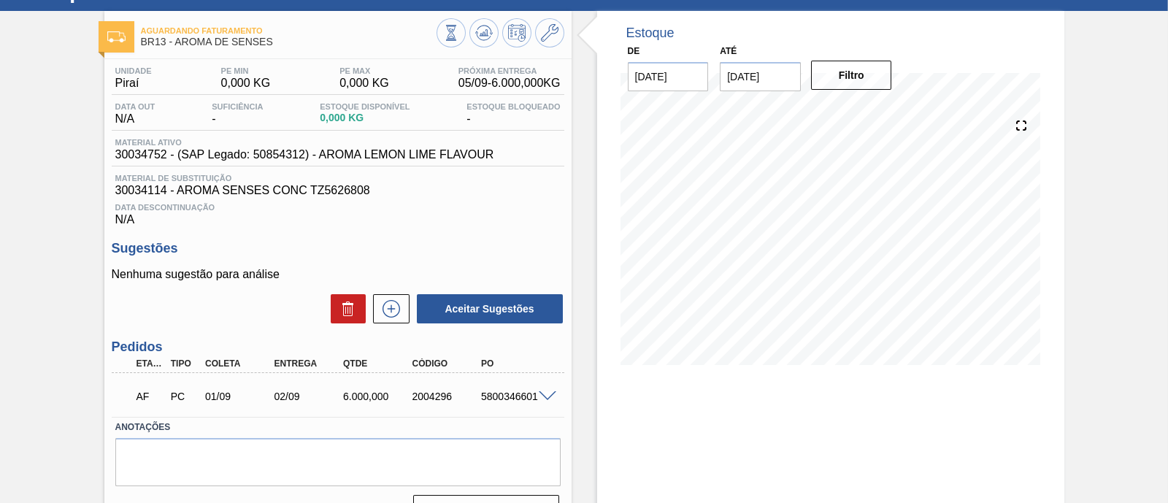
scroll to position [91, 0]
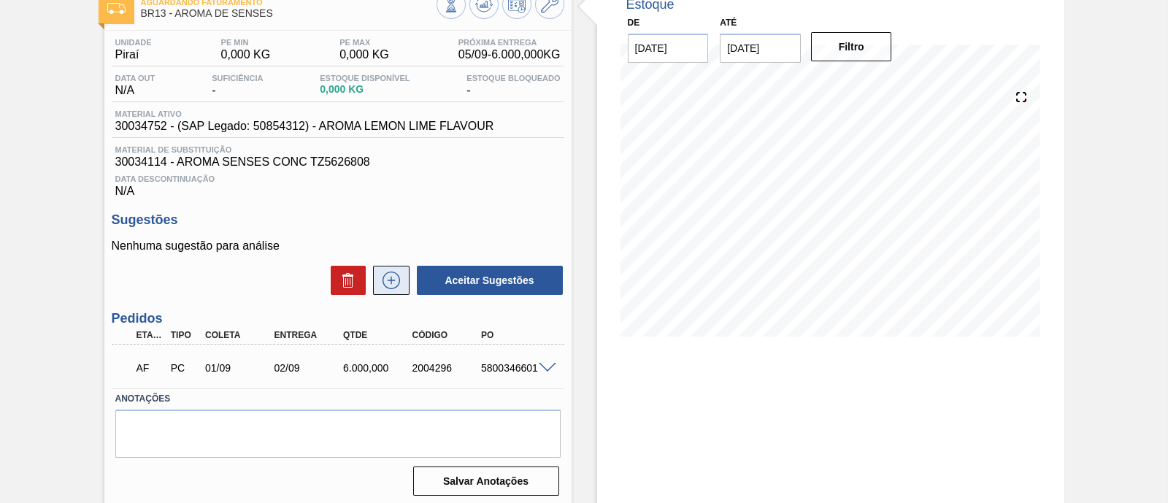
click at [401, 286] on icon at bounding box center [391, 281] width 23 height 18
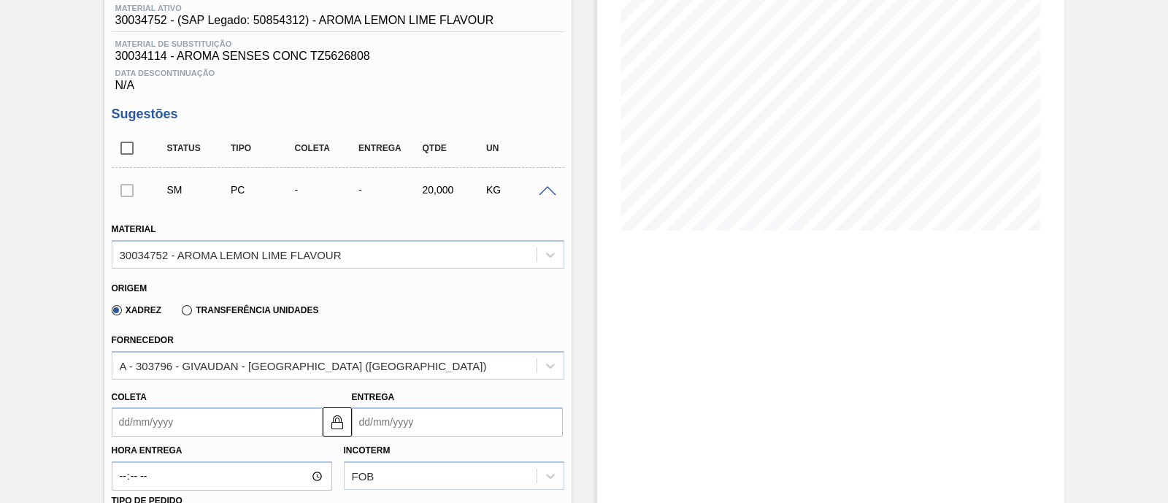
scroll to position [274, 0]
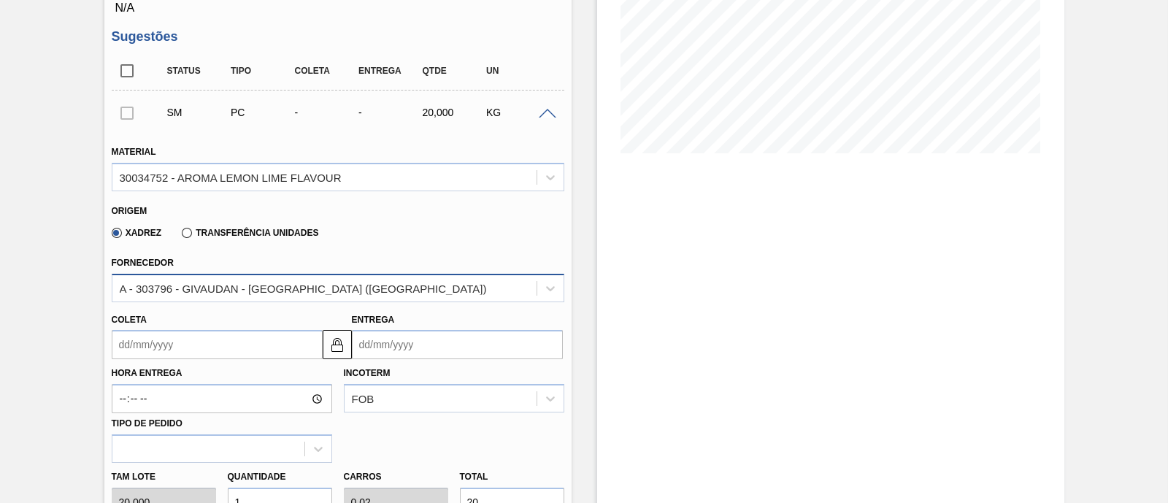
click at [263, 299] on div "A - 303796 - GIVAUDAN - [GEOGRAPHIC_DATA] ([GEOGRAPHIC_DATA])" at bounding box center [324, 287] width 424 height 21
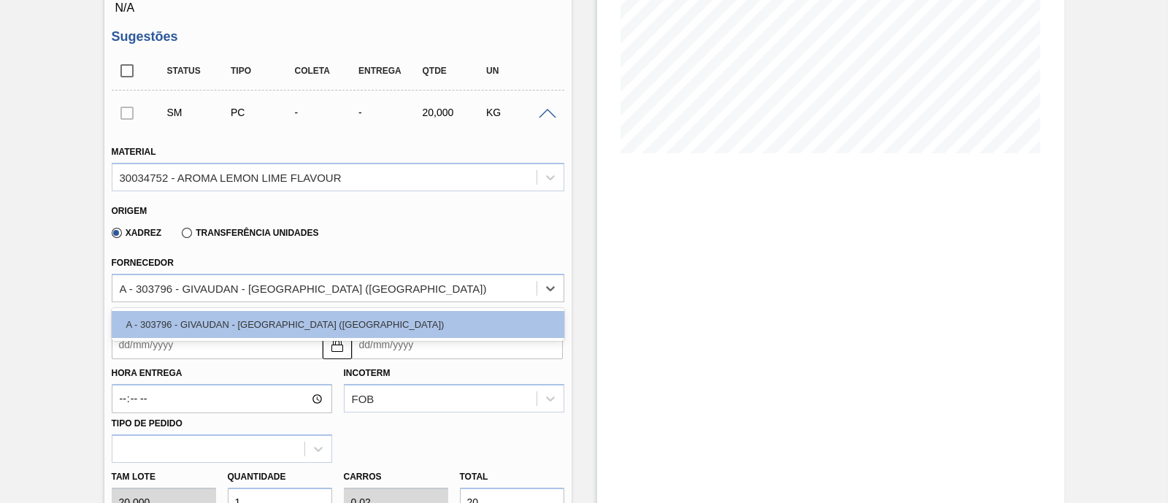
click at [264, 231] on label "Transferência Unidades" at bounding box center [250, 233] width 137 height 10
click at [180, 236] on input "Transferência Unidades" at bounding box center [180, 236] width 0 height 0
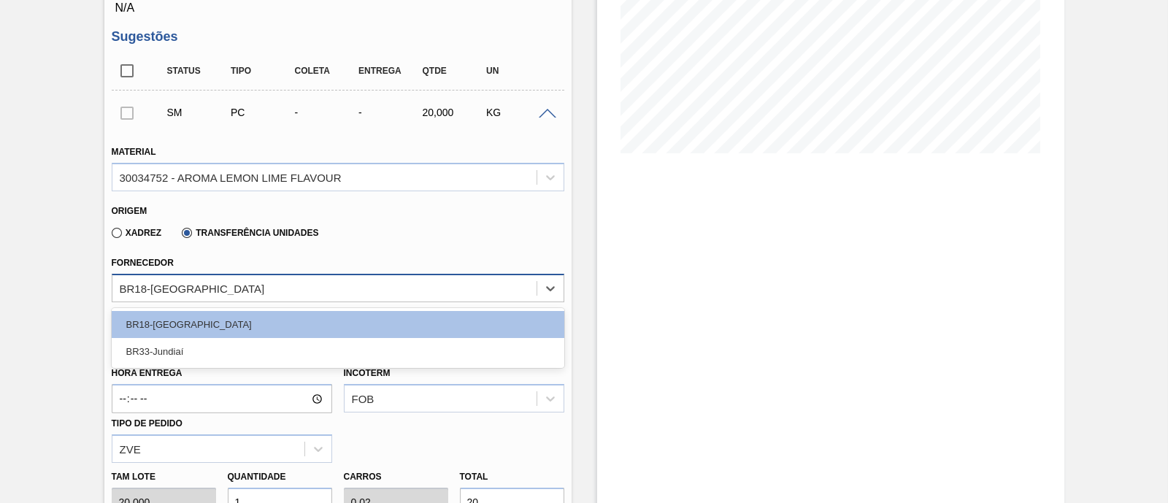
click at [228, 284] on div "BR18-[GEOGRAPHIC_DATA]" at bounding box center [324, 287] width 424 height 21
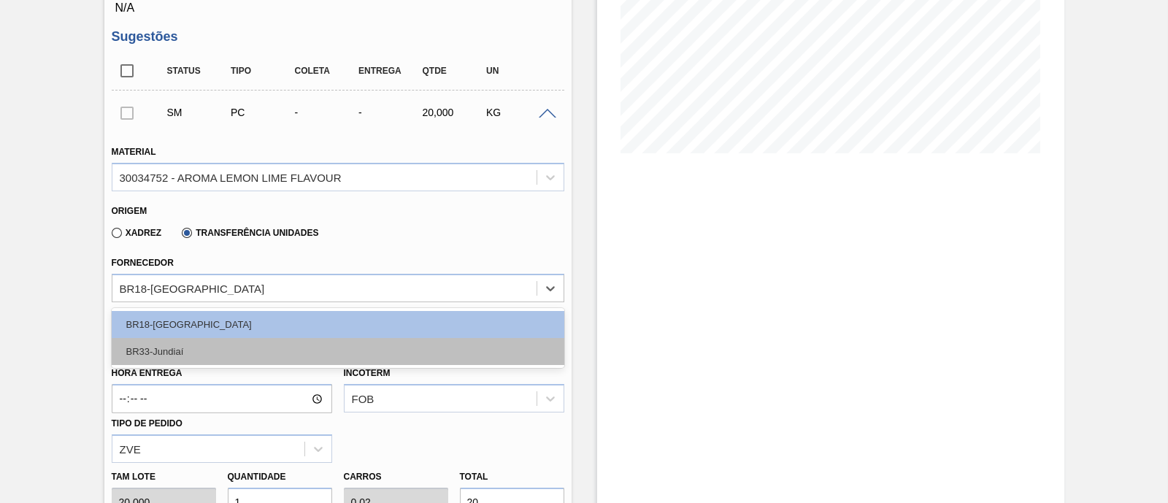
click at [201, 347] on div "BR33-Jundiaí" at bounding box center [338, 351] width 453 height 27
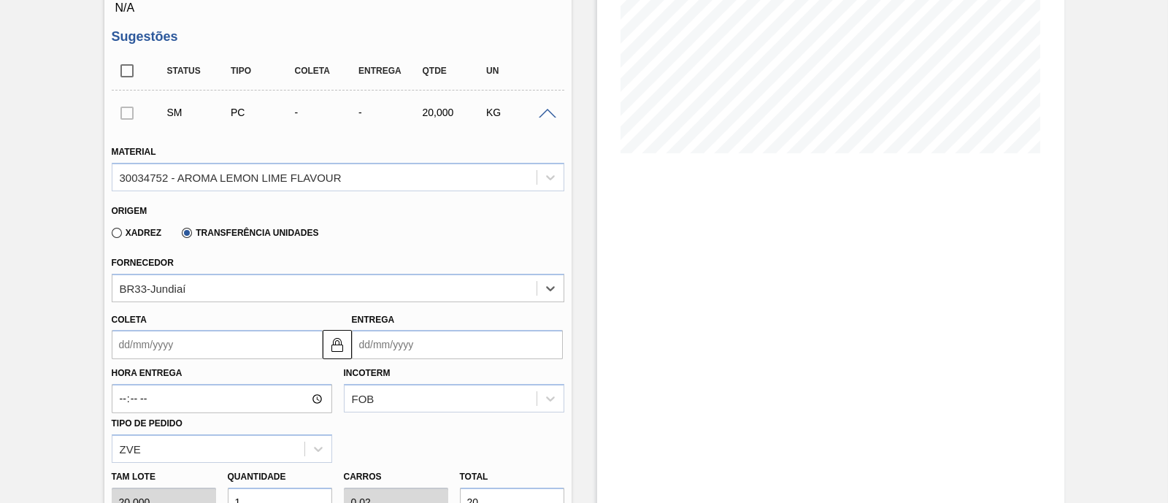
click at [201, 343] on input "Coleta" at bounding box center [217, 344] width 211 height 29
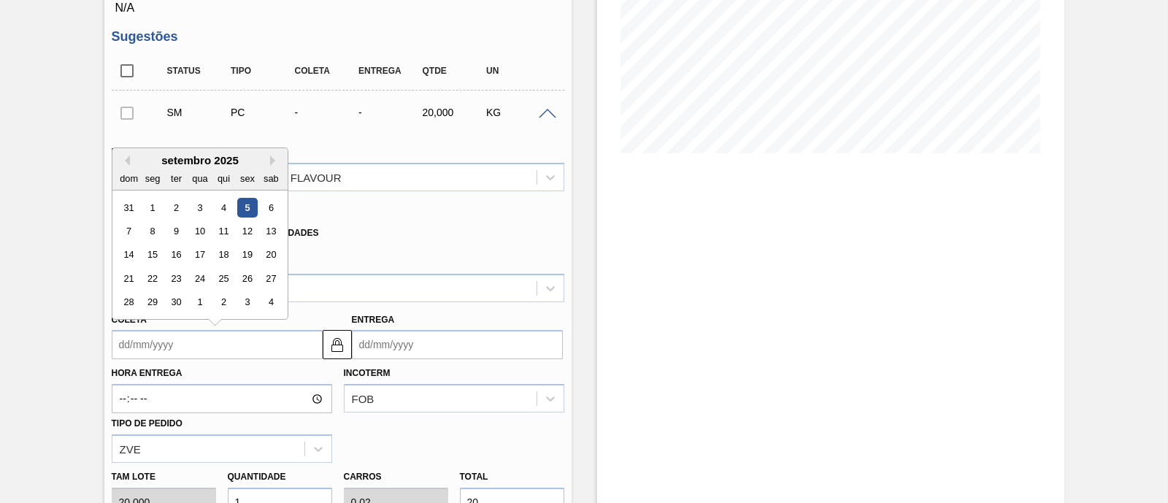
click at [249, 210] on div "5" at bounding box center [247, 208] width 20 height 20
type input "[DATE]"
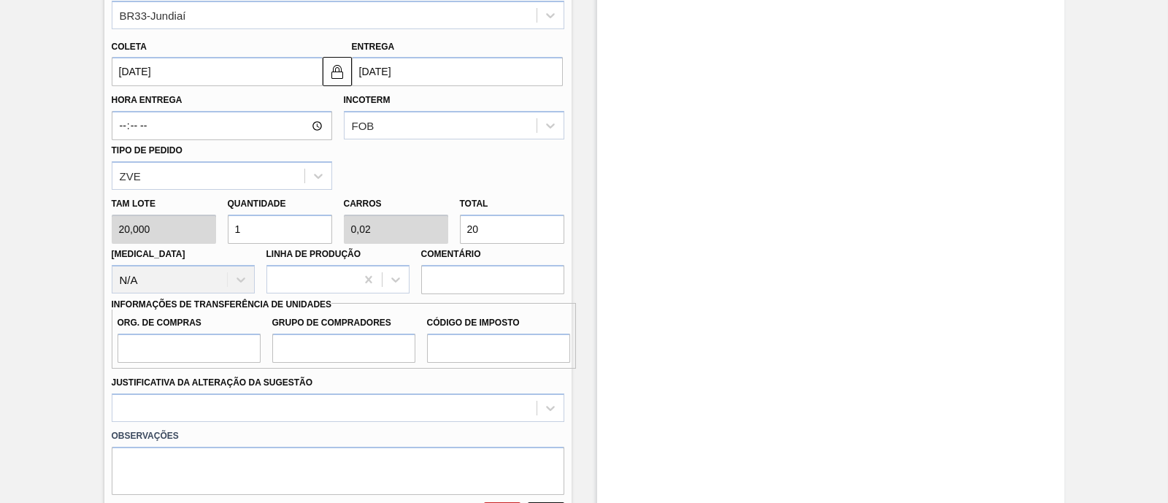
scroll to position [548, 0]
click at [439, 233] on div "[PERSON_NAME] 20,000 Quantidade 1 Carros 0,02 Total 20 [MEDICAL_DATA] N/A Linha…" at bounding box center [338, 241] width 464 height 104
type input "0,2"
type input "0,004"
type input "4"
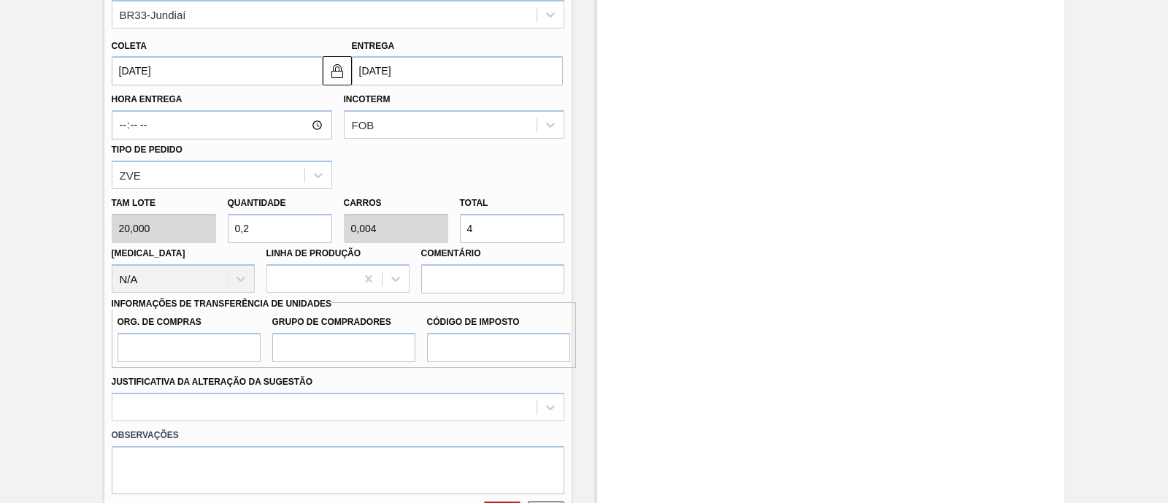
type input "2"
type input "0,04"
type input "40"
type input "20"
type input "0,4"
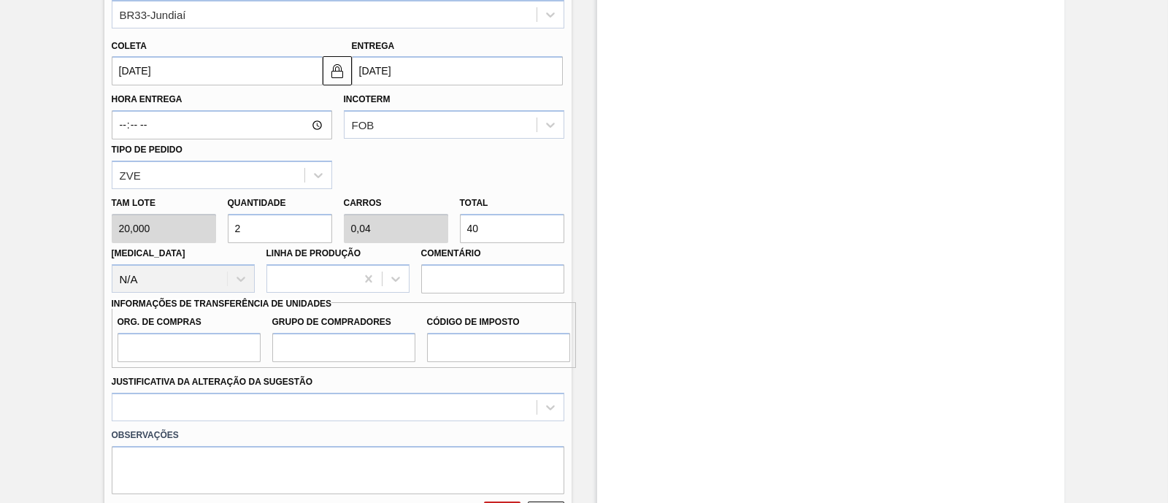
type input "400"
type input "200"
type input "4"
type input "4.000"
click at [204, 345] on input "Org. de Compras" at bounding box center [189, 347] width 143 height 29
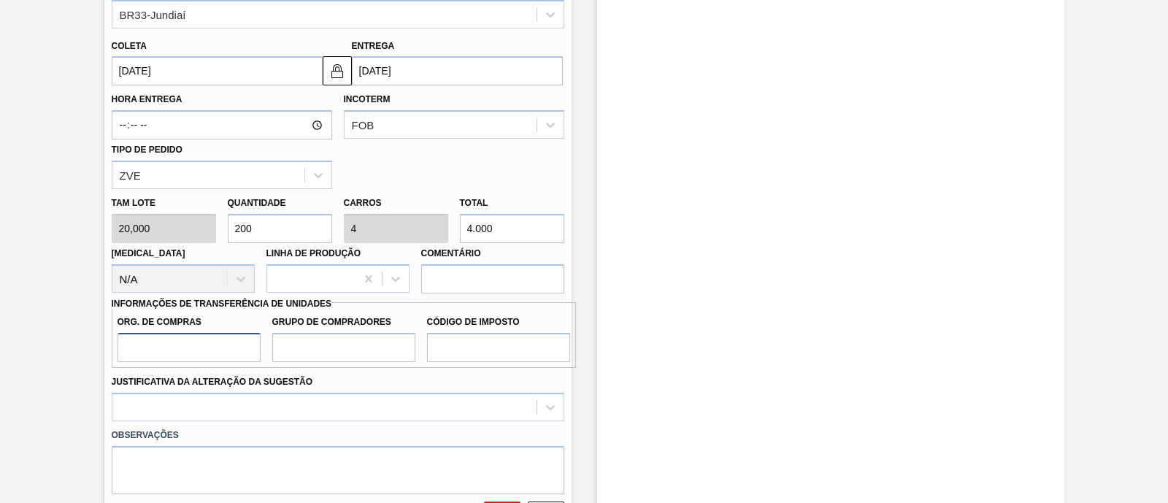
type input "BR00"
click at [296, 349] on input "Grupo de Compradores" at bounding box center [343, 347] width 143 height 29
type input "A01"
click at [491, 342] on input "Código de Imposto" at bounding box center [498, 347] width 143 height 29
type input "I1"
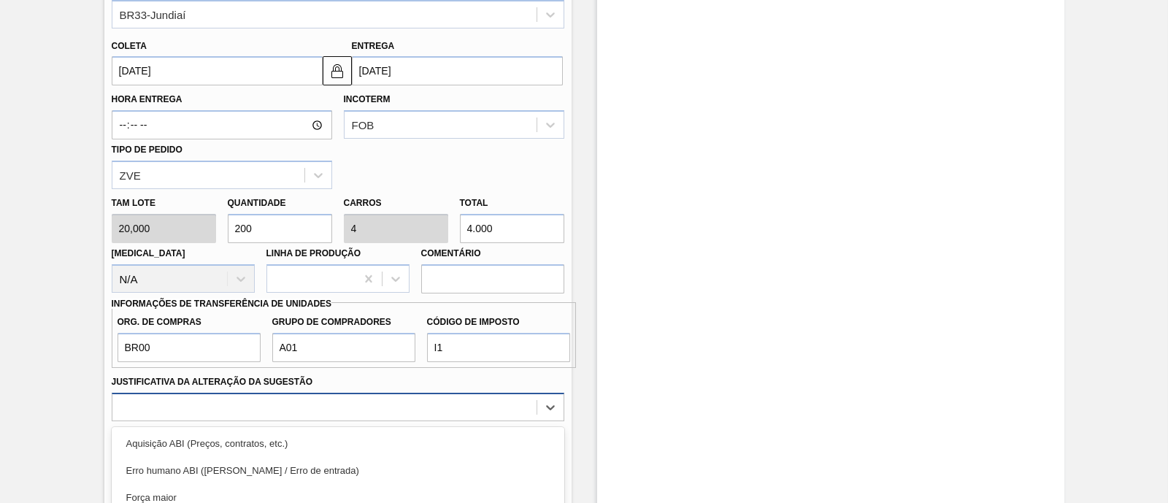
click at [372, 396] on div "option Master data incorreto ABI (LT, MOQ, etc.) focused, 5 of 18. 18 results a…" at bounding box center [338, 407] width 453 height 28
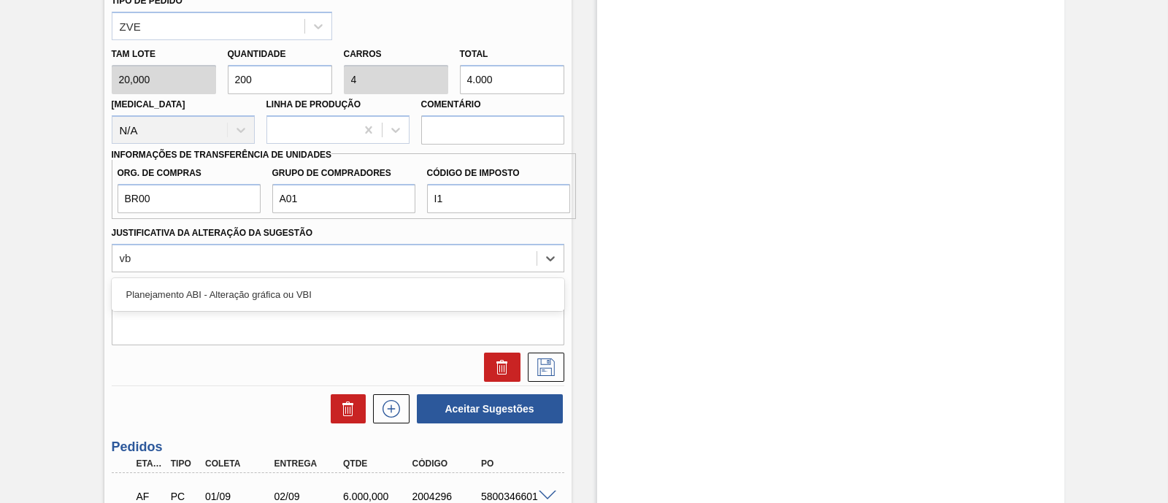
type Sugestão "vbi"
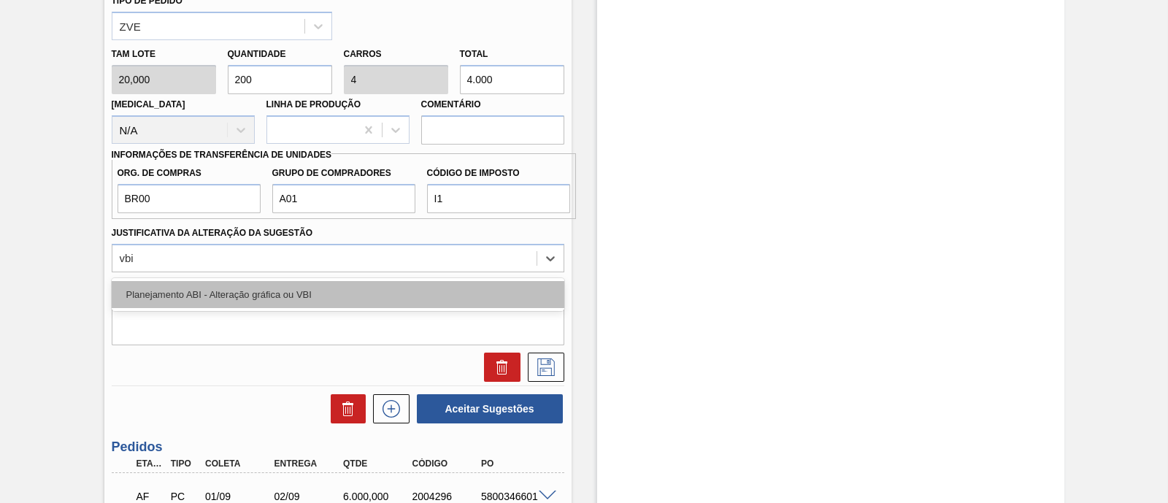
click at [268, 304] on div "Planejamento ABI - Alteração gráfica ou VBI" at bounding box center [338, 294] width 453 height 27
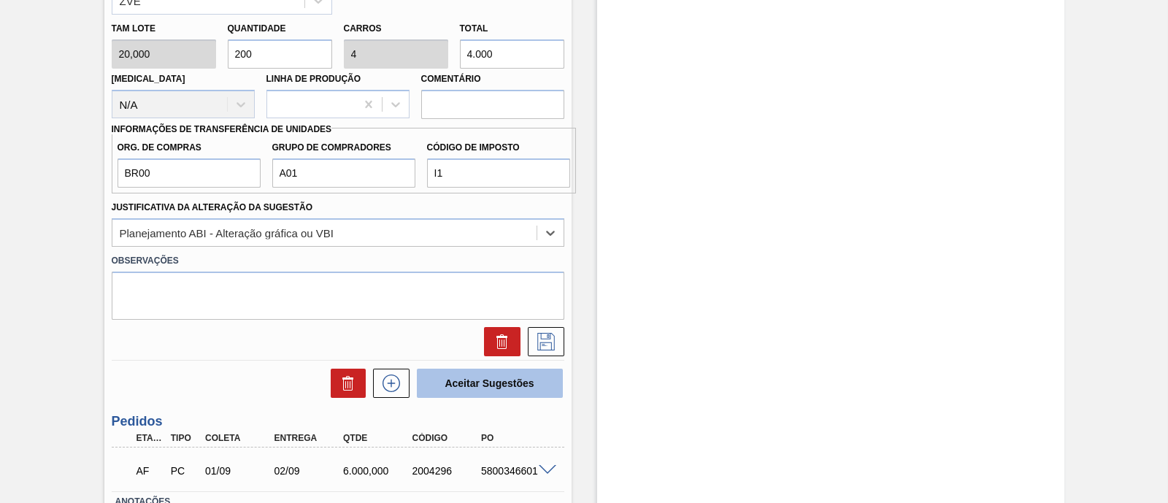
scroll to position [789, 0]
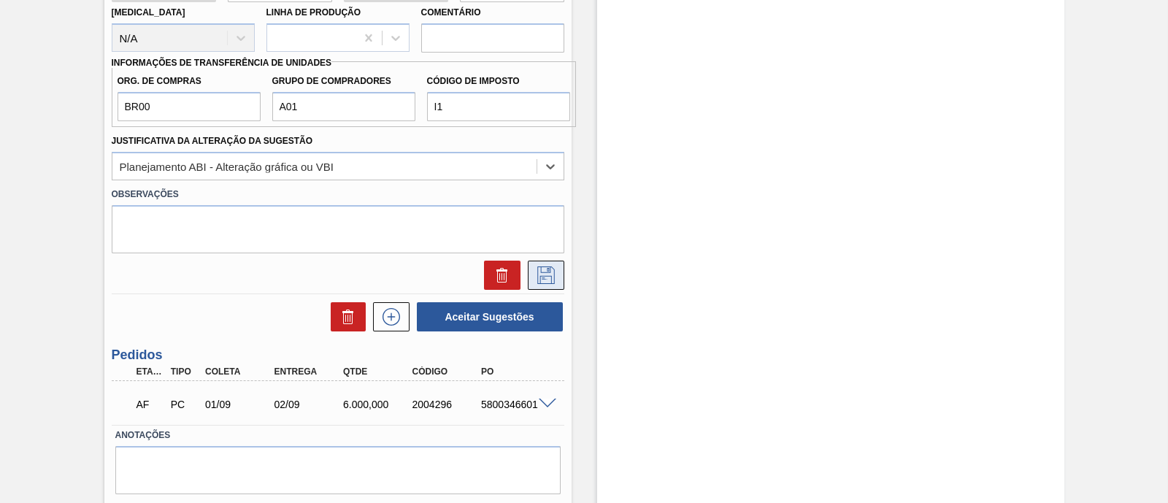
click at [562, 266] on button at bounding box center [546, 275] width 37 height 29
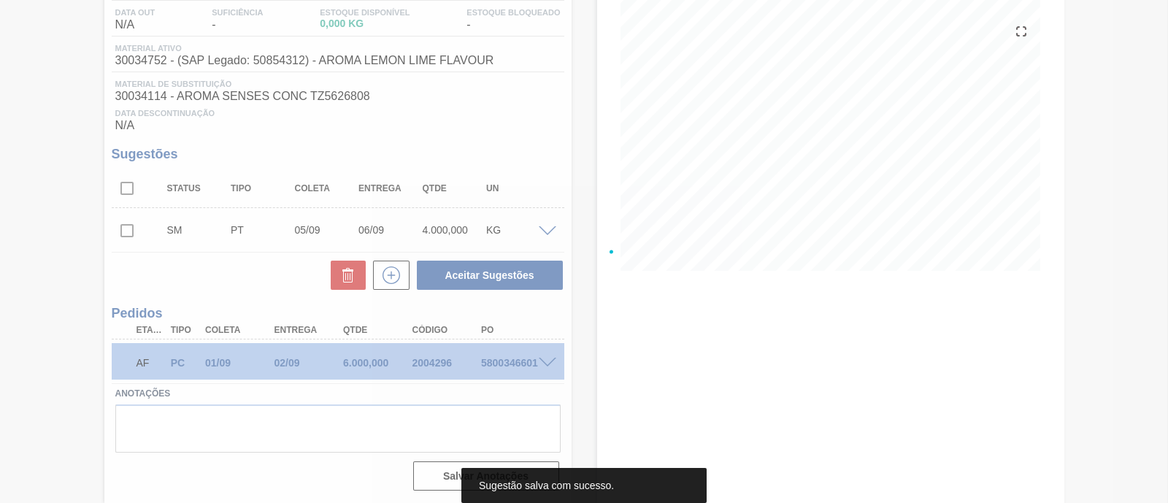
scroll to position [158, 0]
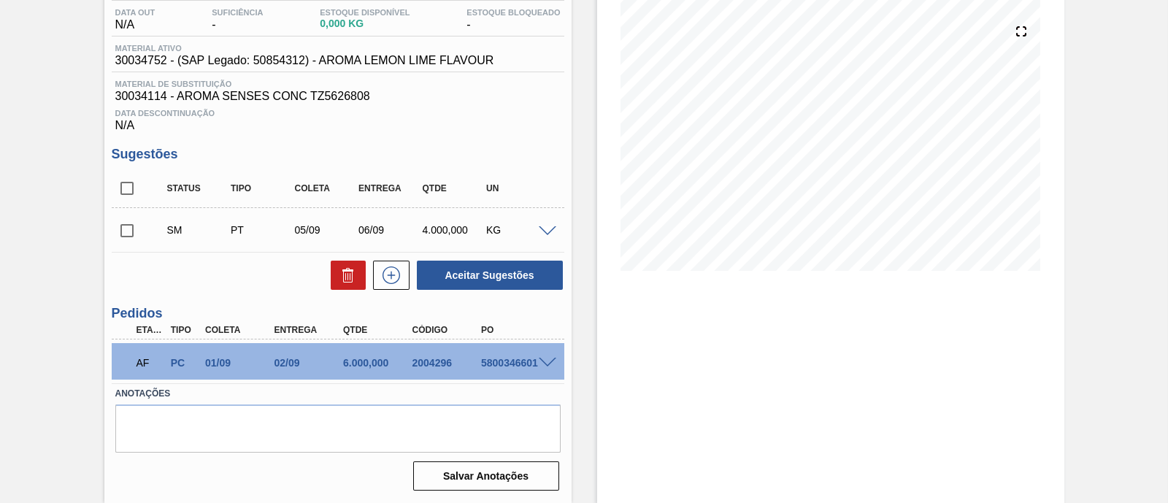
click at [134, 231] on input "checkbox" at bounding box center [127, 230] width 31 height 31
click at [516, 283] on button "Aceitar Sugestões" at bounding box center [490, 275] width 146 height 29
checkbox input "false"
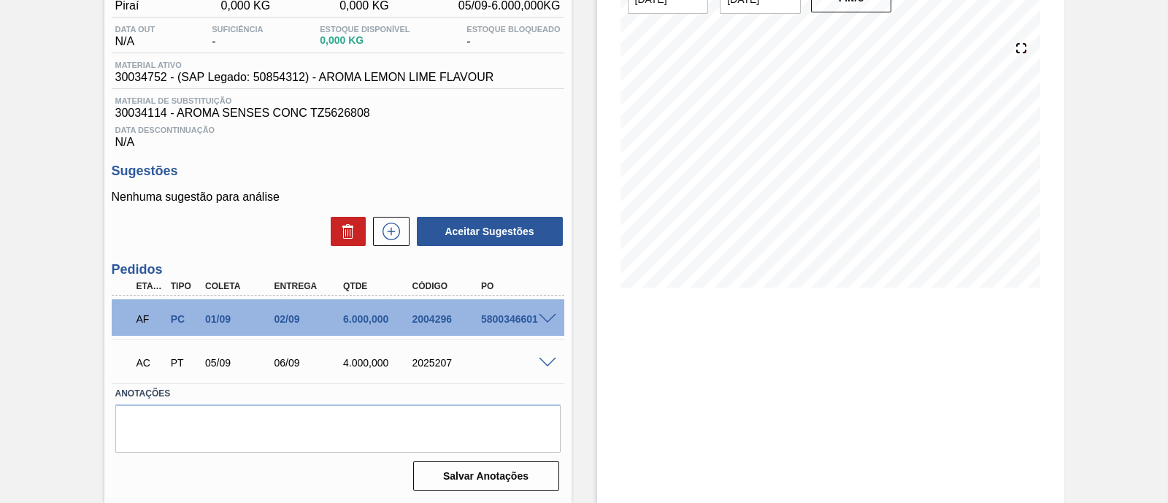
scroll to position [142, 0]
click at [554, 360] on span at bounding box center [548, 363] width 18 height 11
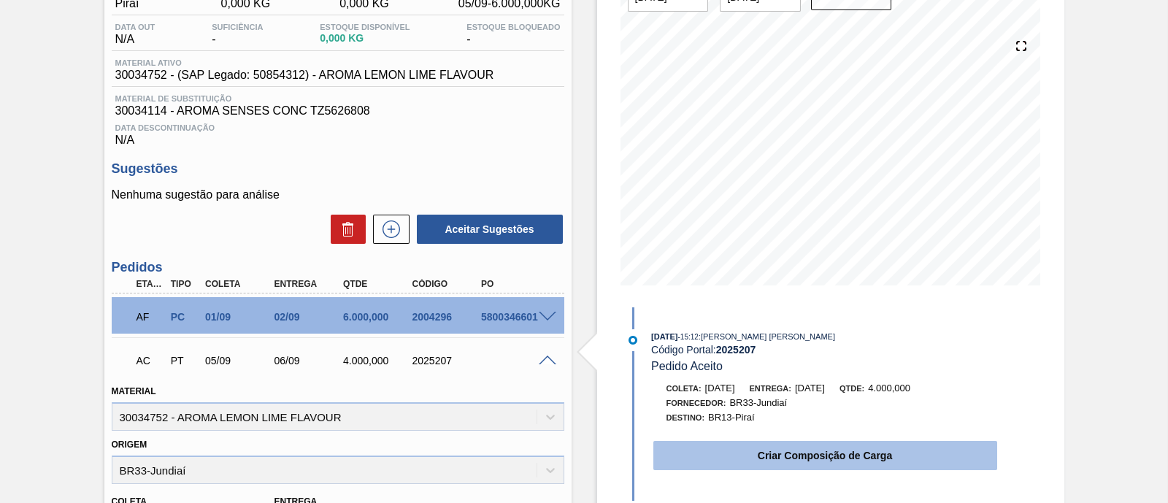
click at [746, 453] on button "Criar Composição de Carga" at bounding box center [826, 455] width 344 height 29
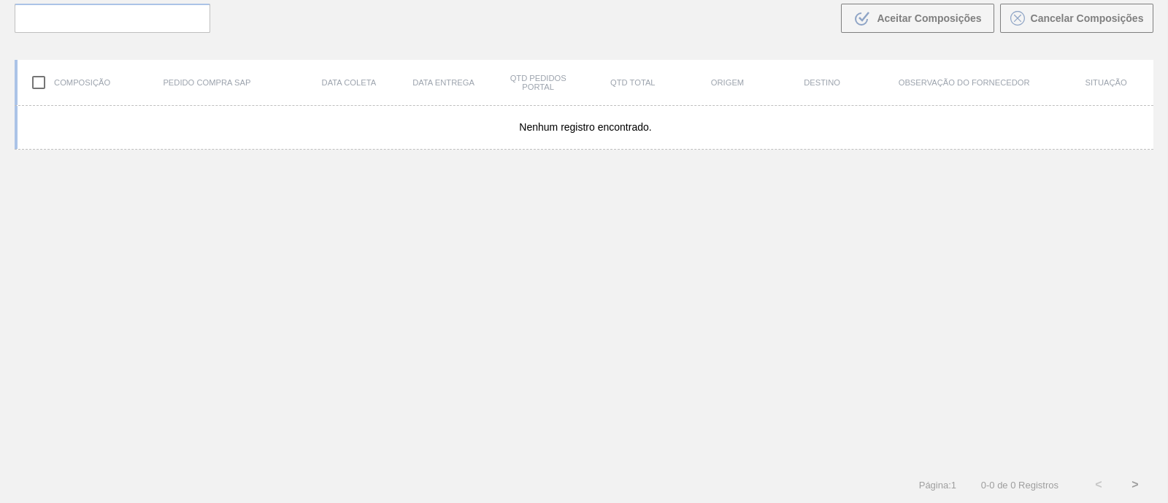
scroll to position [104, 0]
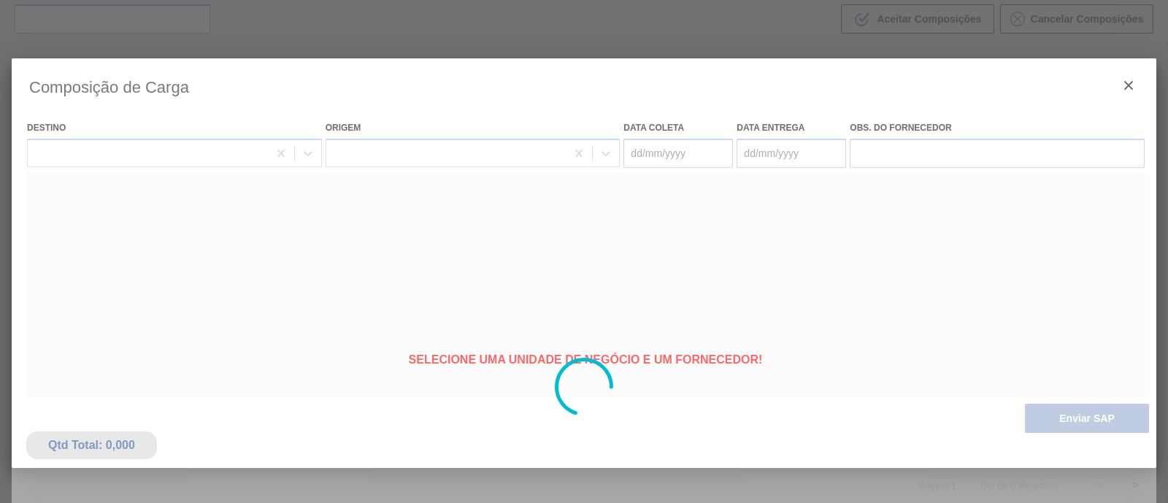
type coleta "[DATE]"
type entrega "[DATE]"
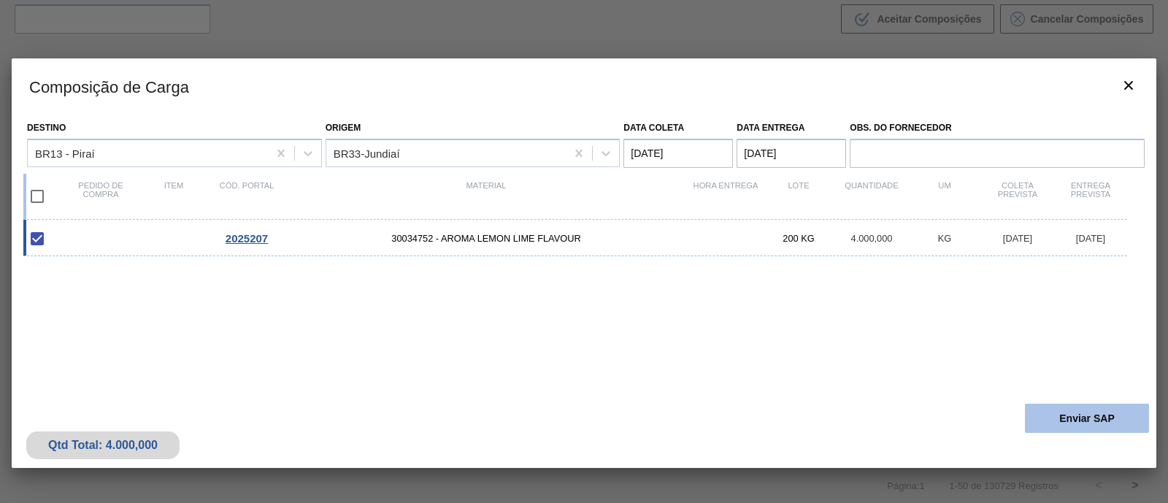
click at [1099, 420] on button "Enviar SAP" at bounding box center [1087, 418] width 124 height 29
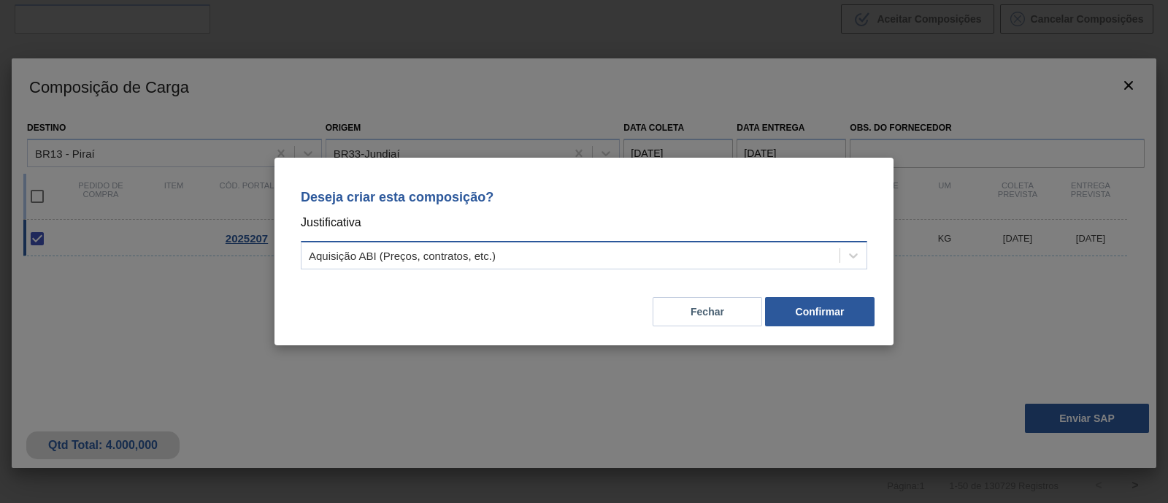
click at [534, 250] on div "Aquisição ABI (Preços, contratos, etc.)" at bounding box center [571, 255] width 538 height 21
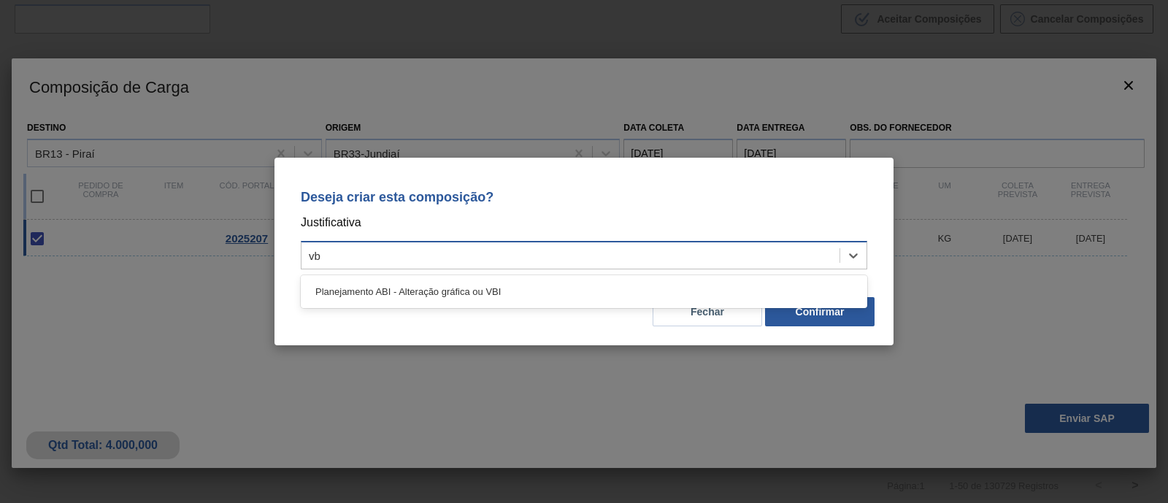
type input "vbi"
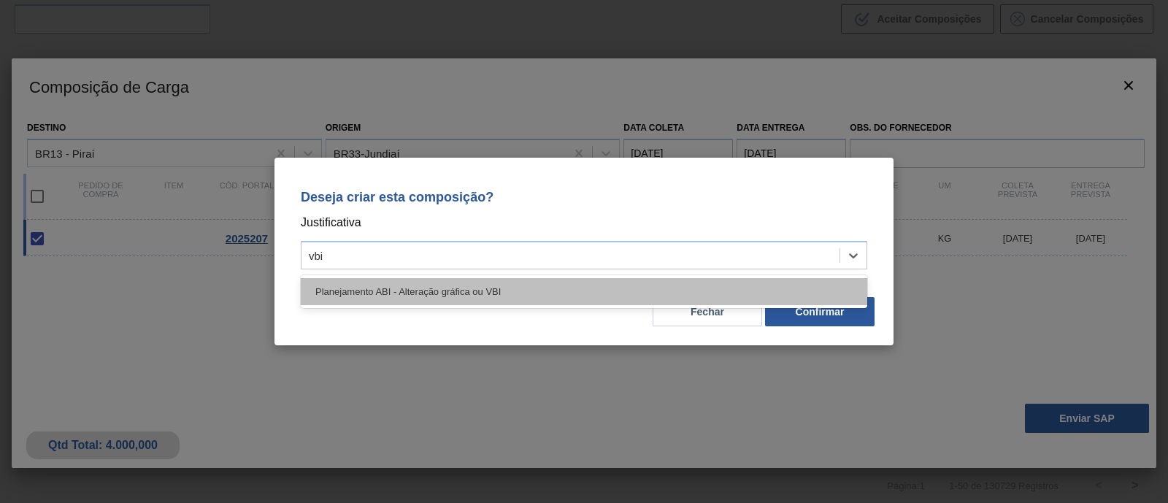
click at [571, 283] on div "Planejamento ABI - Alteração gráfica ou VBI" at bounding box center [584, 291] width 567 height 27
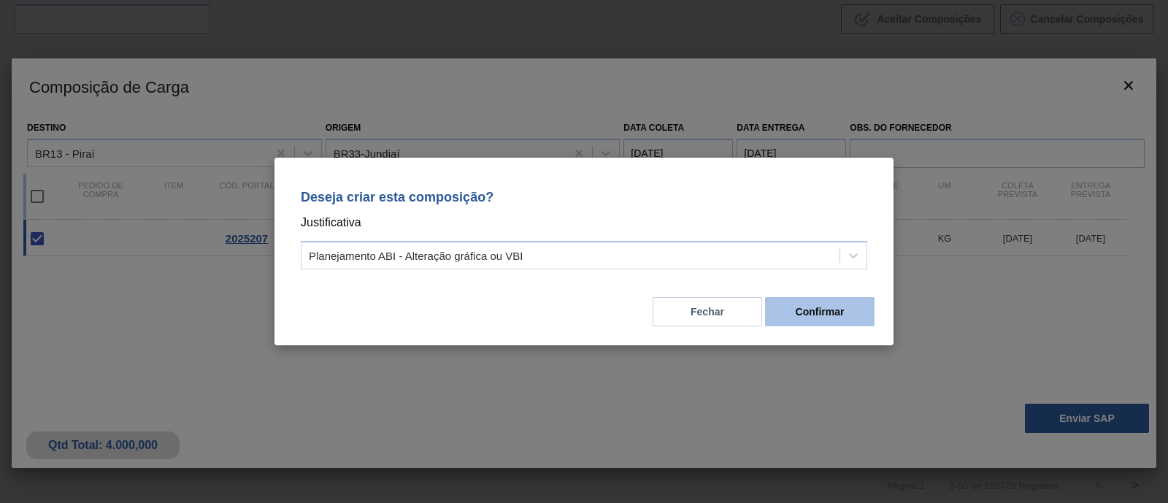
click at [856, 308] on button "Confirmar" at bounding box center [820, 311] width 110 height 29
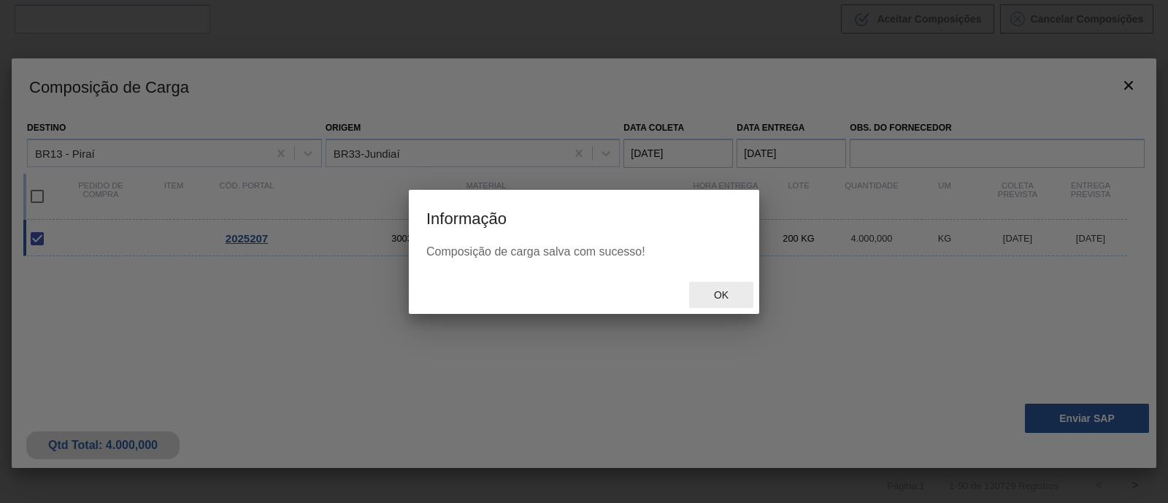
click at [726, 288] on div "Ok" at bounding box center [721, 295] width 64 height 27
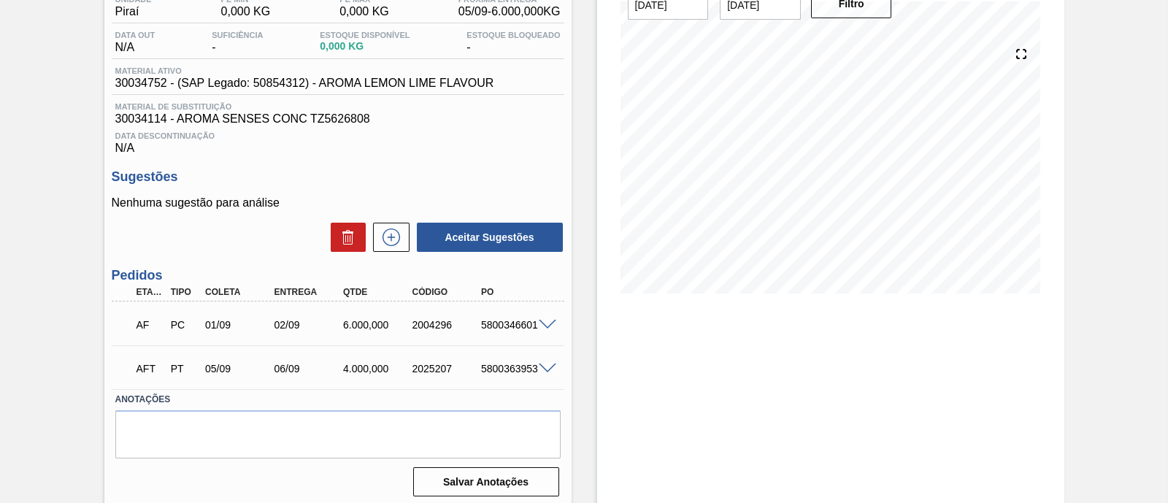
scroll to position [142, 0]
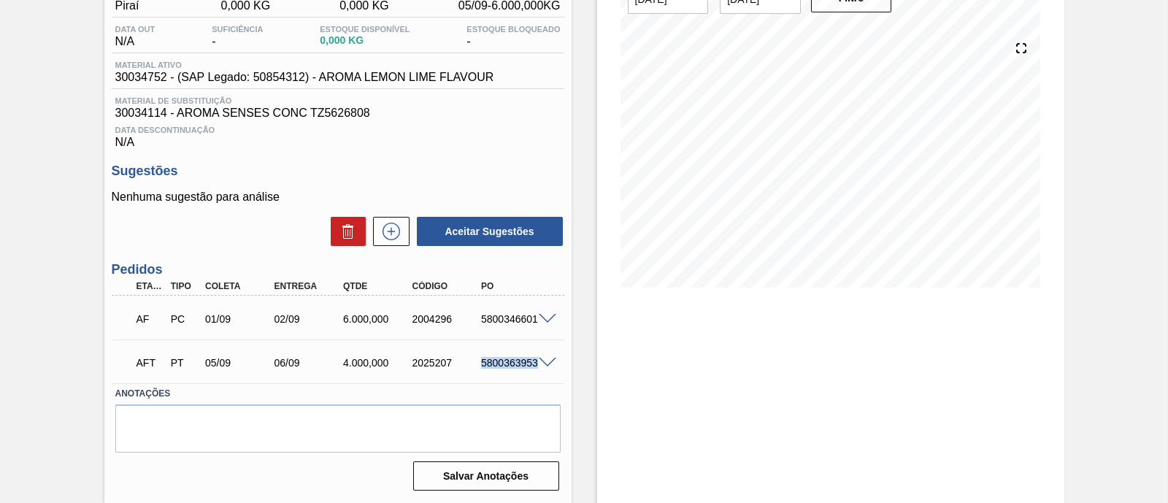
drag, startPoint x: 478, startPoint y: 358, endPoint x: 540, endPoint y: 372, distance: 63.1
click at [540, 372] on div "AFT PT 05/09 06/09 4.000,000 2025207 5800363953" at bounding box center [334, 361] width 414 height 29
copy div "5800363953"
